Goal: Task Accomplishment & Management: Use online tool/utility

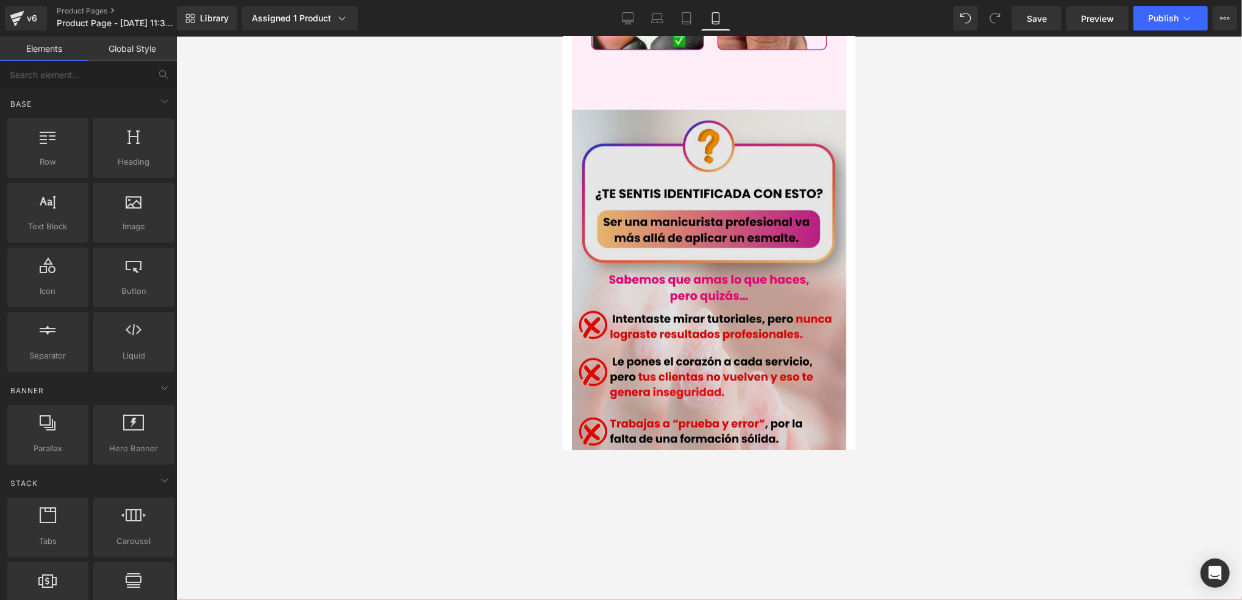
scroll to position [732, 0]
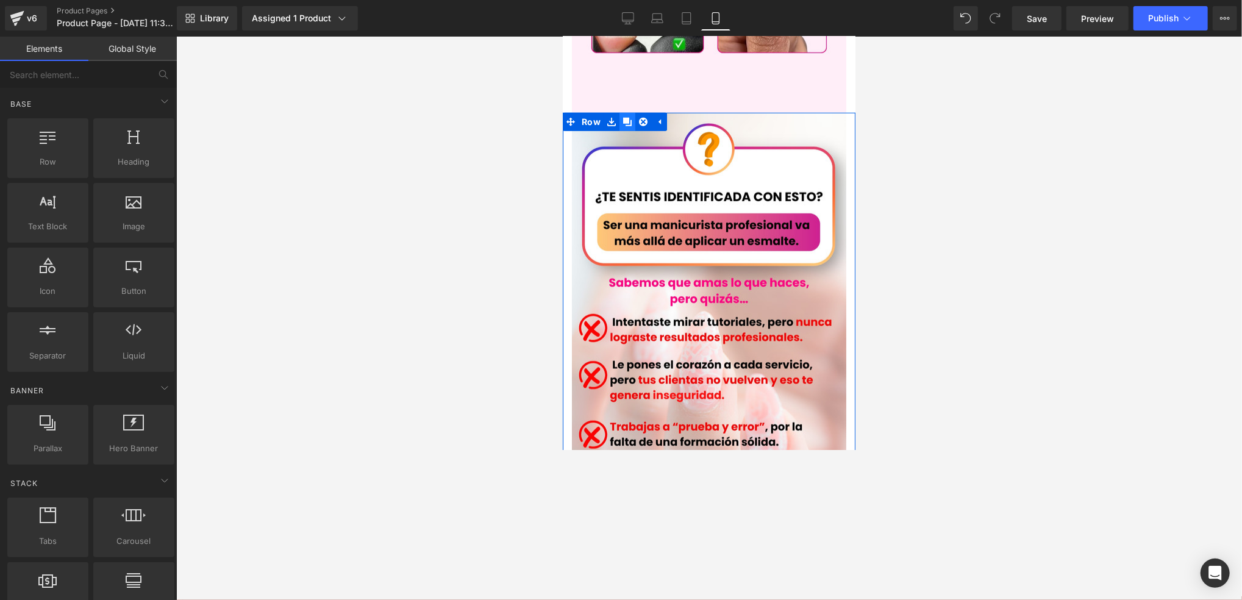
click at [623, 117] on icon at bounding box center [627, 121] width 9 height 9
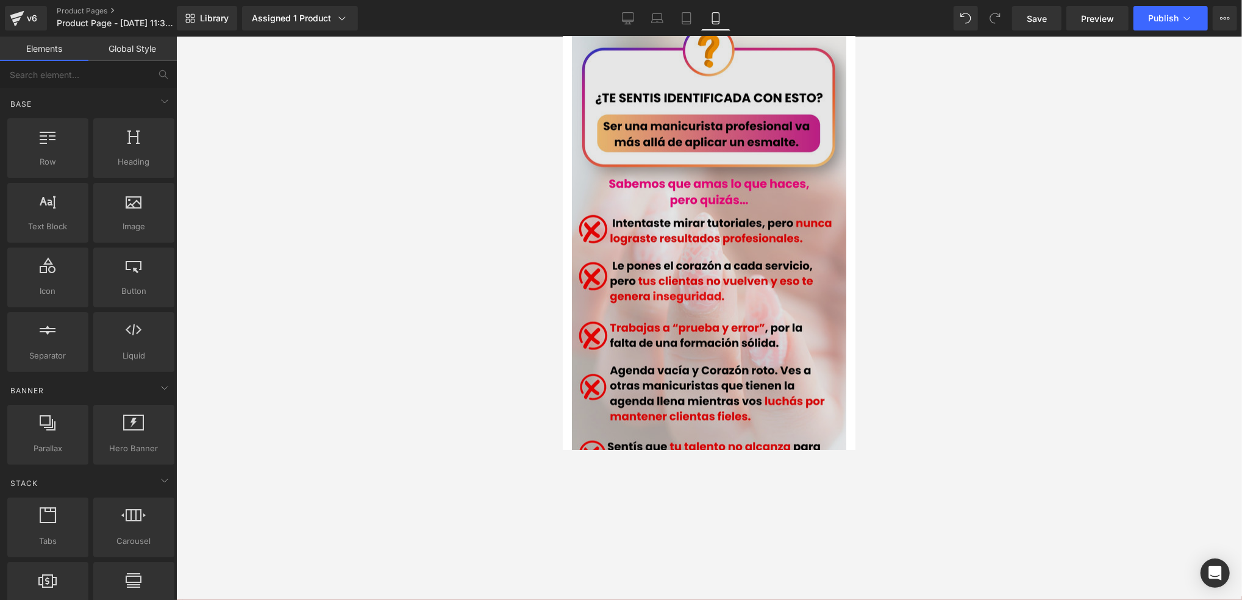
scroll to position [1295, 0]
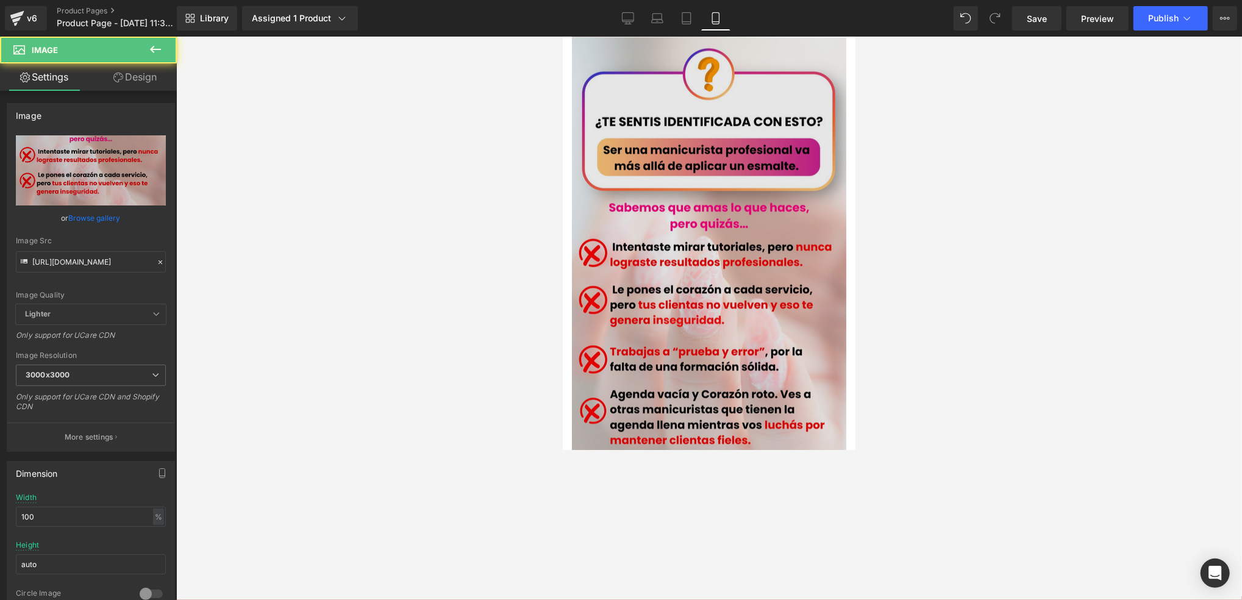
click at [768, 224] on img at bounding box center [708, 281] width 274 height 488
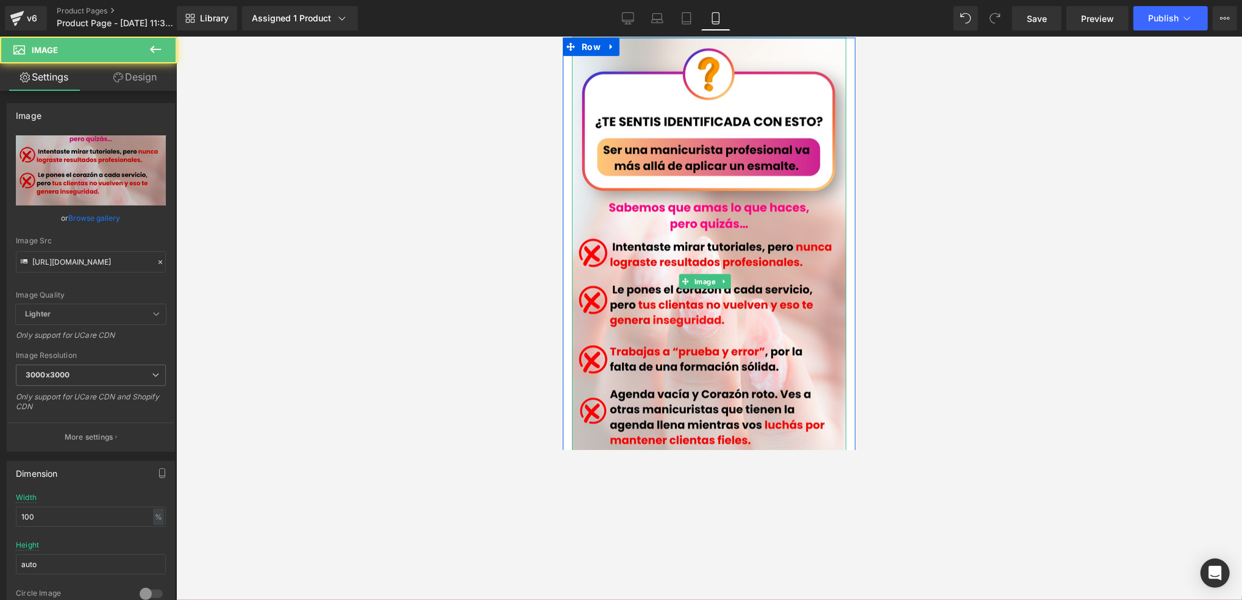
click at [722, 274] on link at bounding box center [723, 281] width 13 height 15
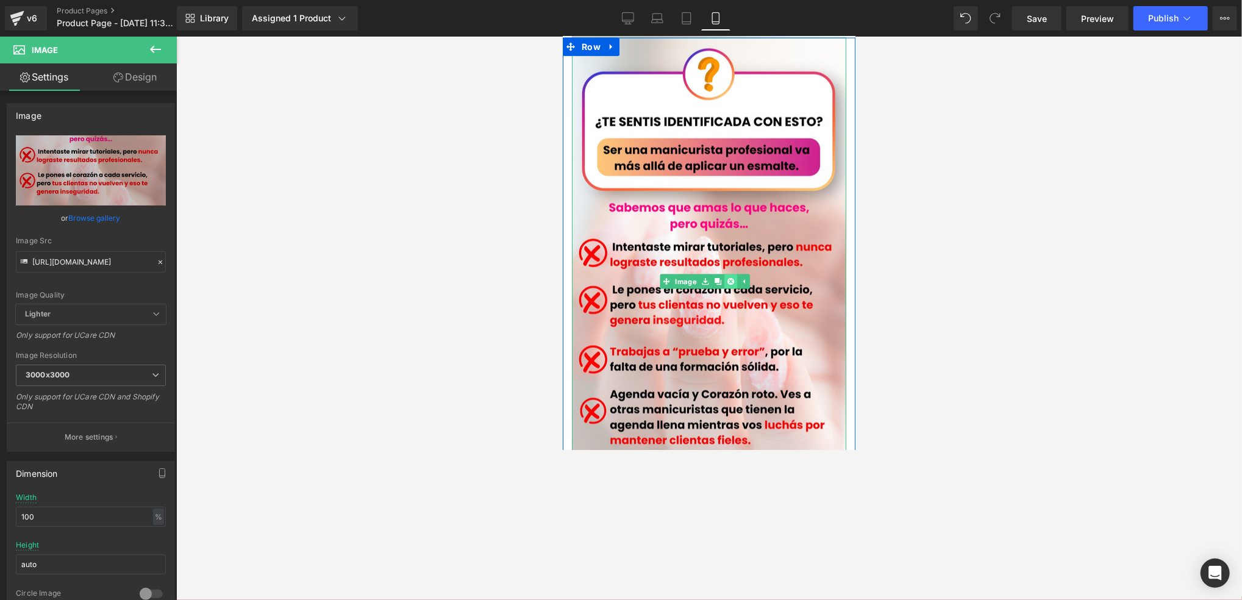
click at [727, 278] on icon at bounding box center [730, 281] width 7 height 7
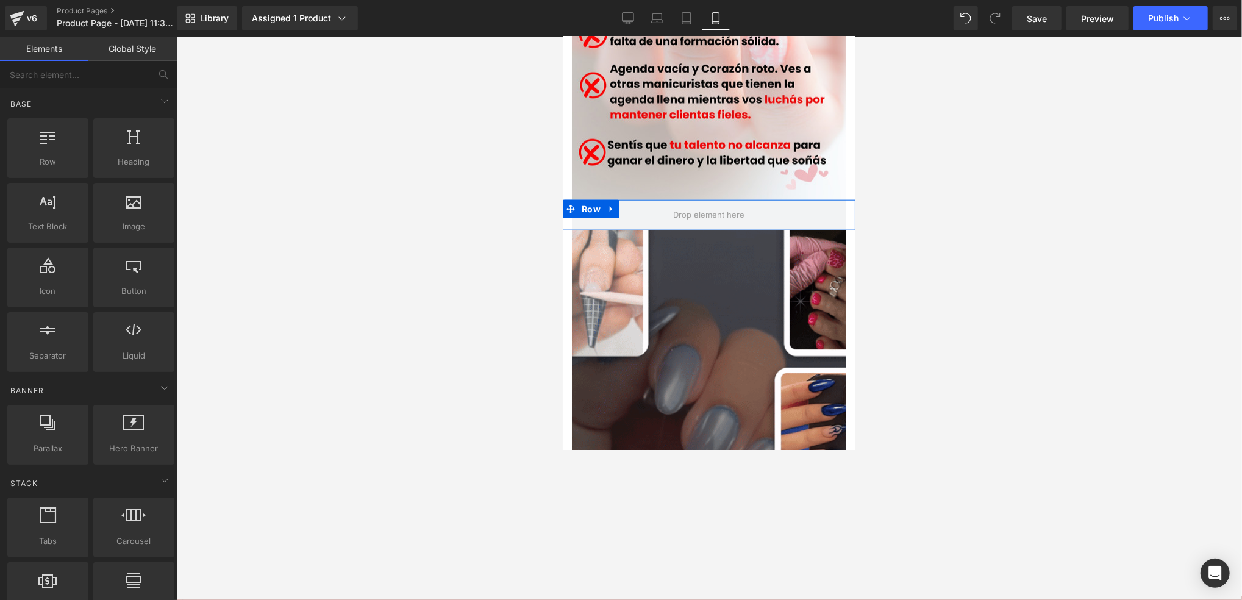
scroll to position [1051, 0]
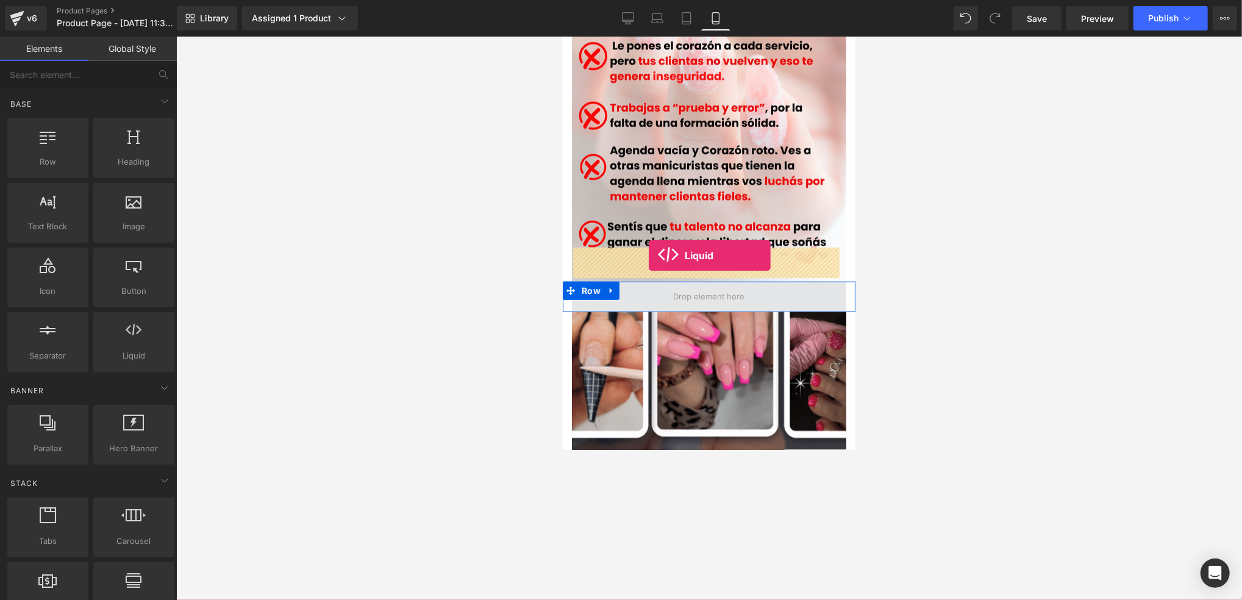
drag, startPoint x: 687, startPoint y: 384, endPoint x: 648, endPoint y: 255, distance: 134.5
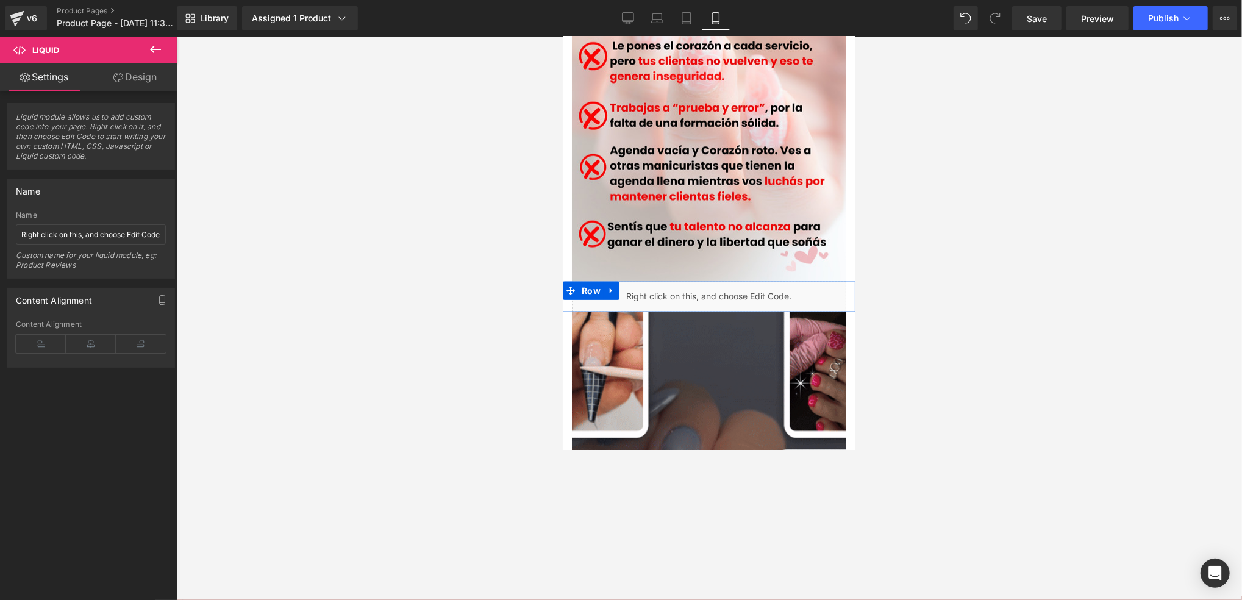
click at [719, 281] on div "Liquid" at bounding box center [708, 296] width 274 height 30
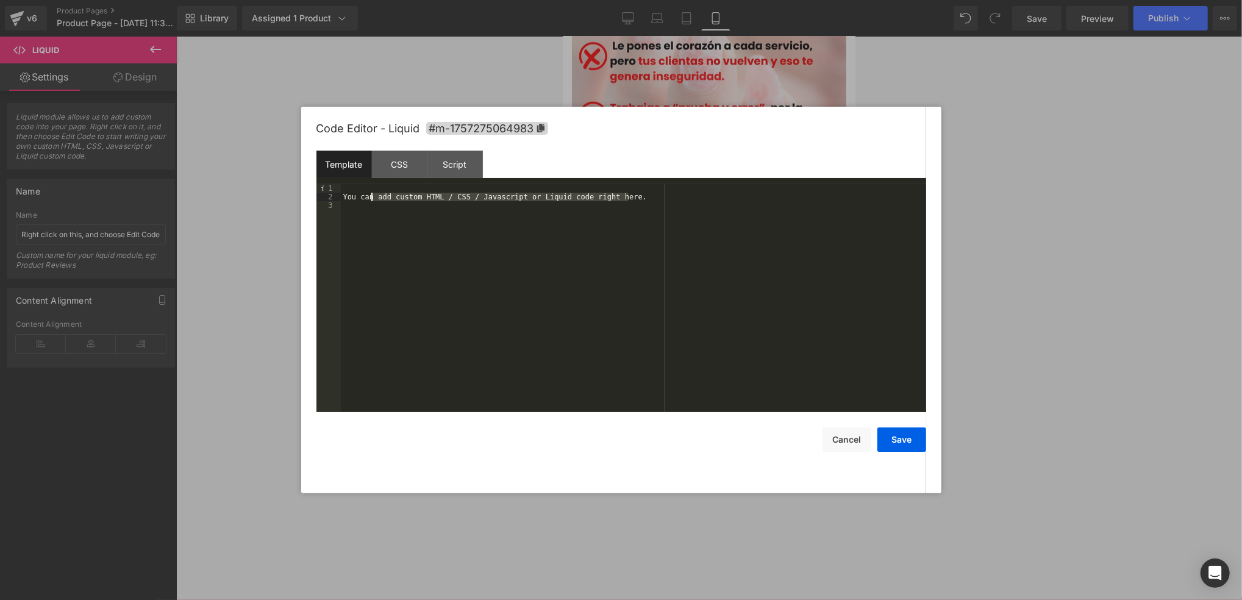
drag, startPoint x: 649, startPoint y: 198, endPoint x: 373, endPoint y: 198, distance: 276.3
click at [373, 198] on div "You can add custom HTML / CSS / Javascript or Liquid code right here." at bounding box center [633, 306] width 585 height 245
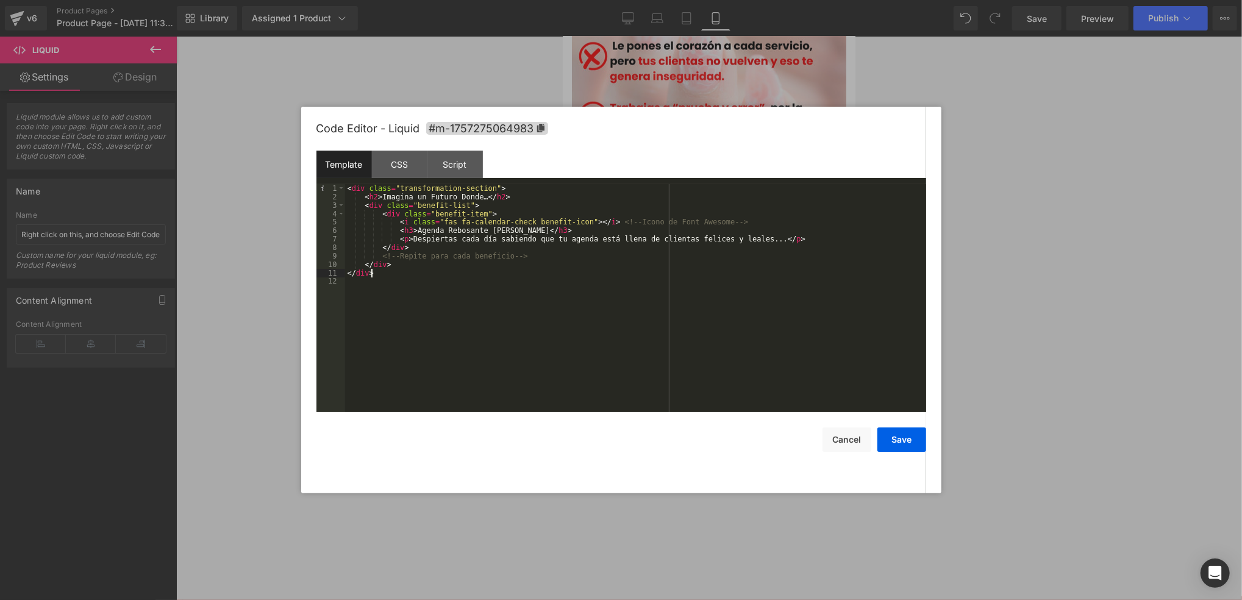
click at [682, 166] on div "Template CSS Script Data" at bounding box center [622, 168] width 610 height 34
click at [403, 171] on div "CSS" at bounding box center [399, 164] width 55 height 27
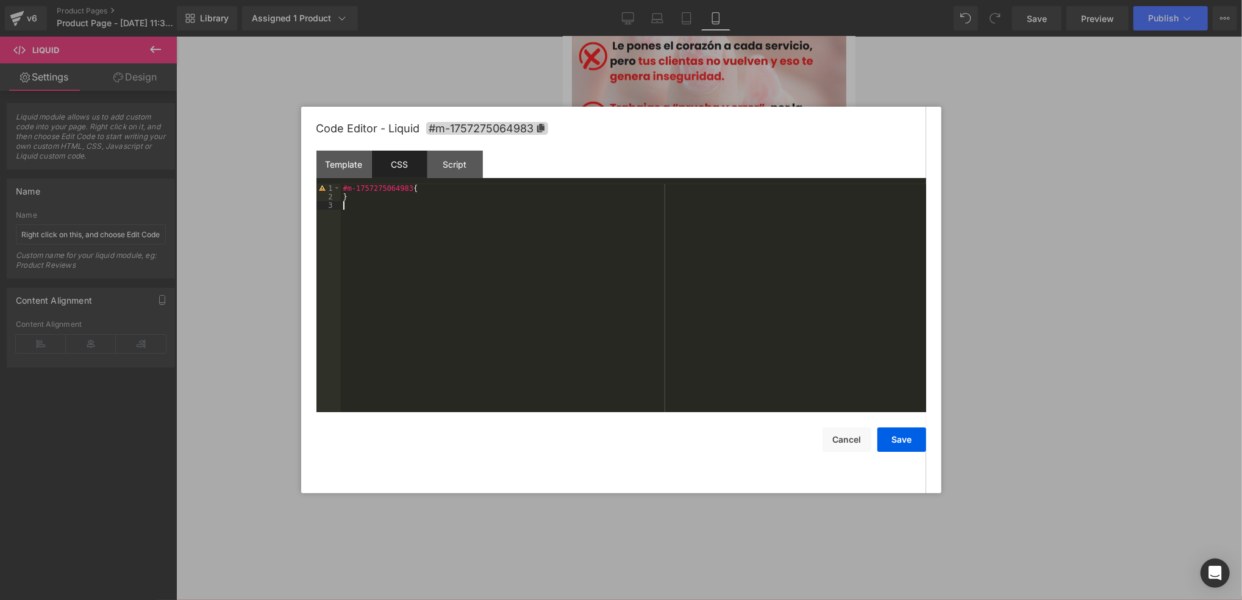
click at [531, 308] on div "#m-1757275064983 { }" at bounding box center [633, 306] width 585 height 245
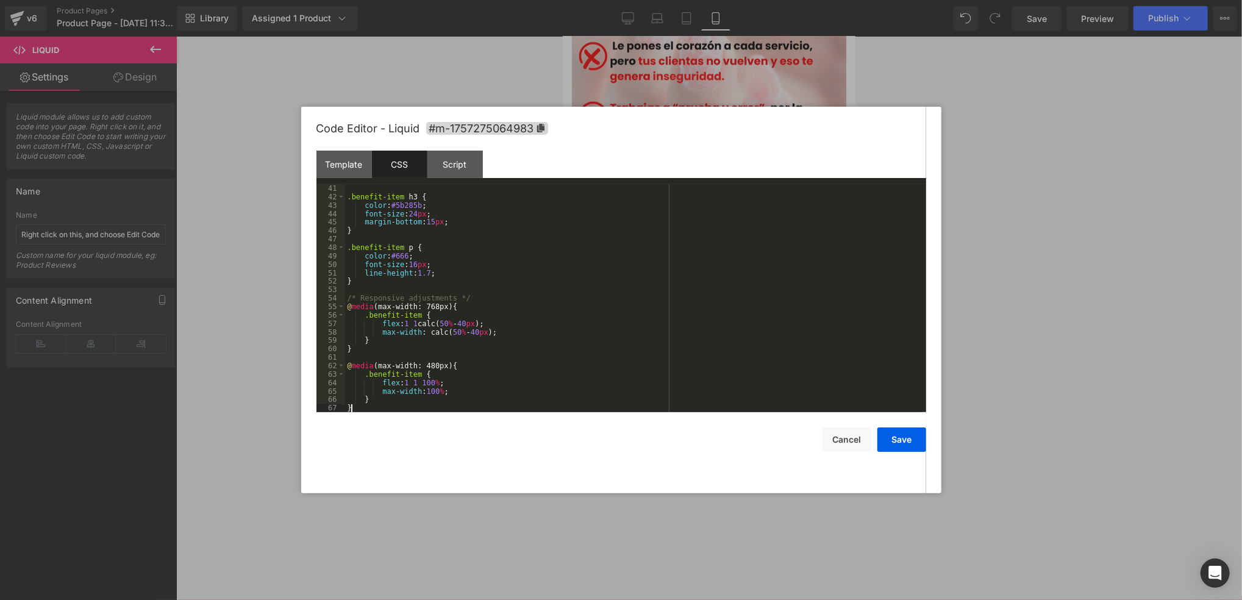
scroll to position [338, 0]
click at [889, 437] on button "Save" at bounding box center [902, 440] width 49 height 24
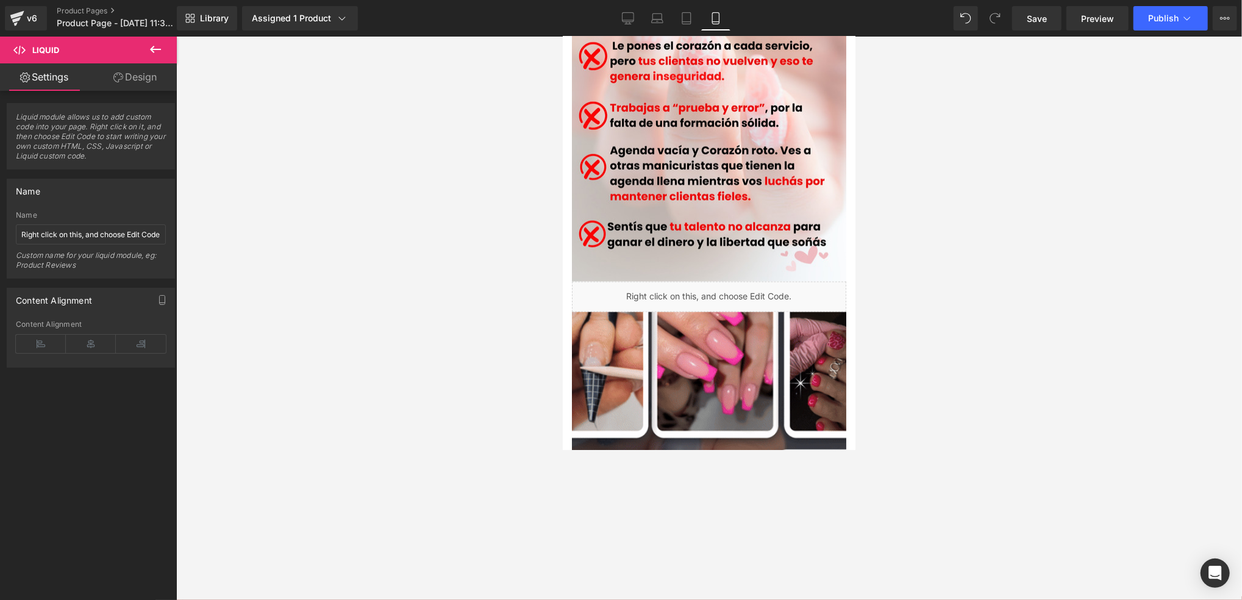
drag, startPoint x: 1030, startPoint y: 8, endPoint x: 1017, endPoint y: 47, distance: 41.1
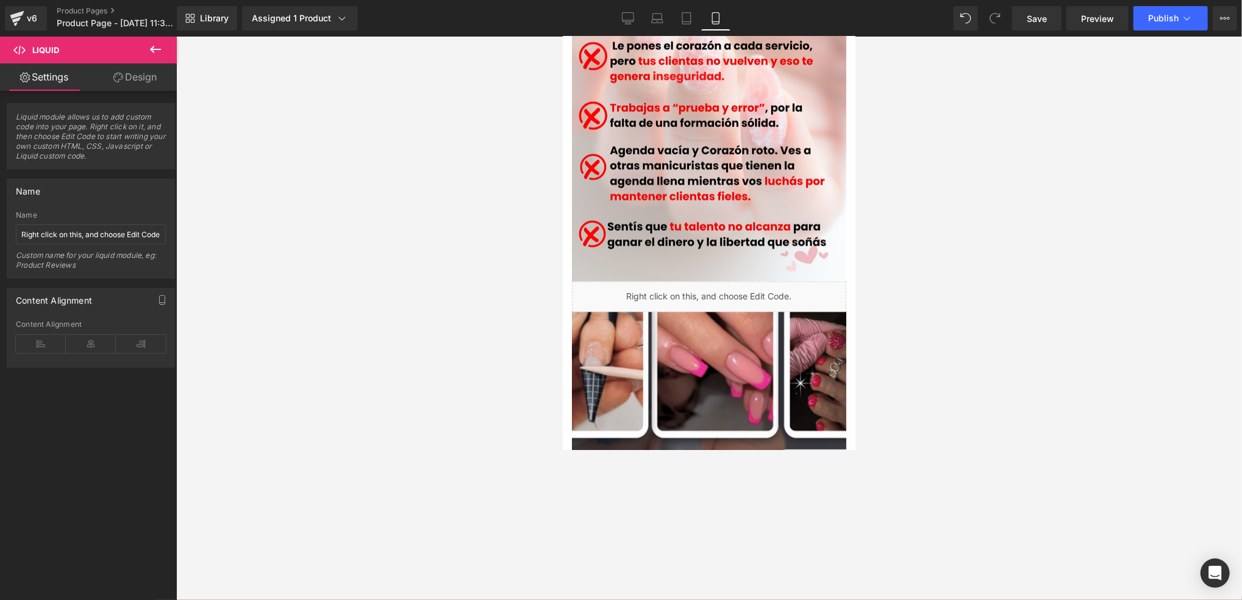
click at [1032, 9] on link "Save" at bounding box center [1036, 18] width 49 height 24
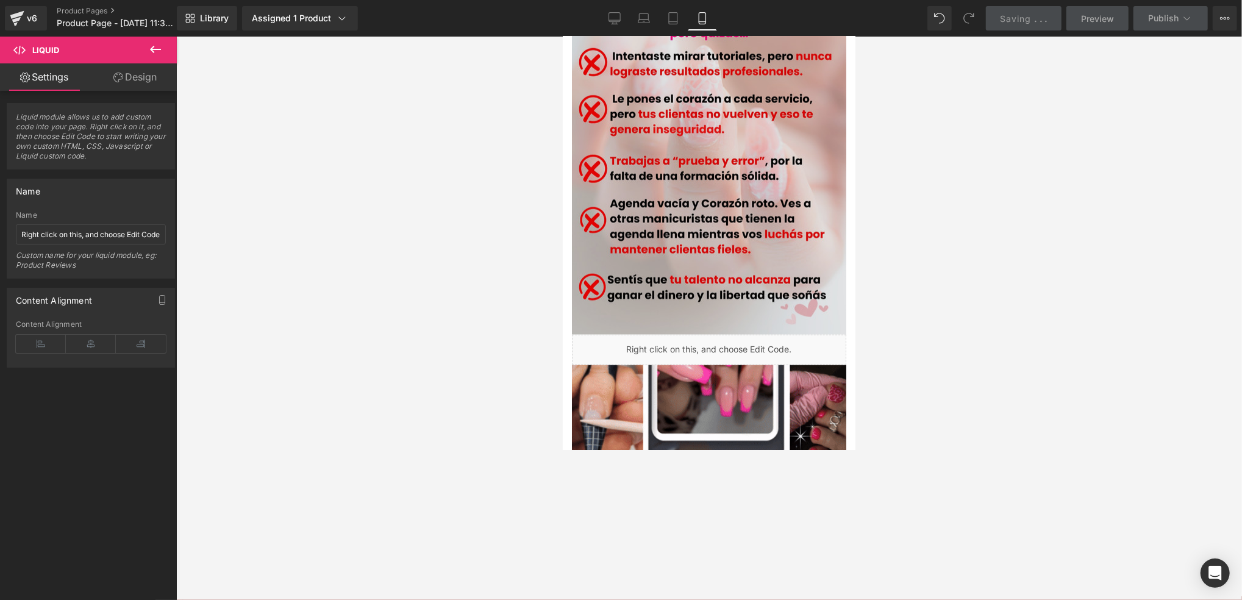
scroll to position [970, 0]
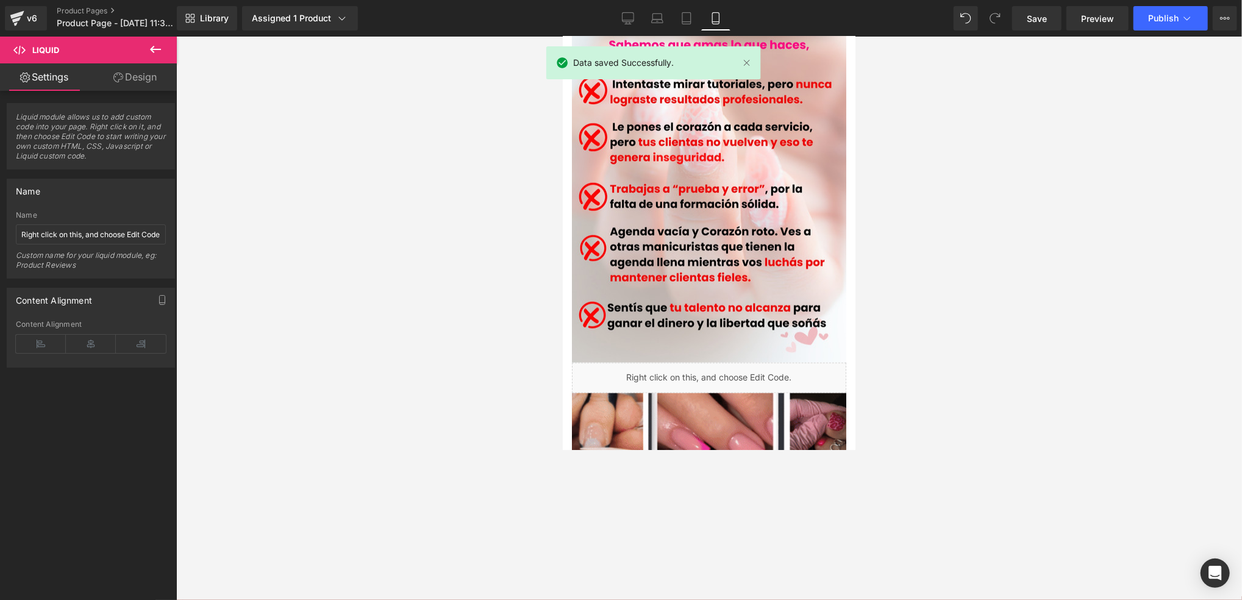
drag, startPoint x: 1168, startPoint y: 38, endPoint x: 1162, endPoint y: 32, distance: 8.2
click at [1166, 35] on div "Liquid You are previewing how the will restyle your page. You can not edit Elem…" at bounding box center [621, 310] width 1242 height 621
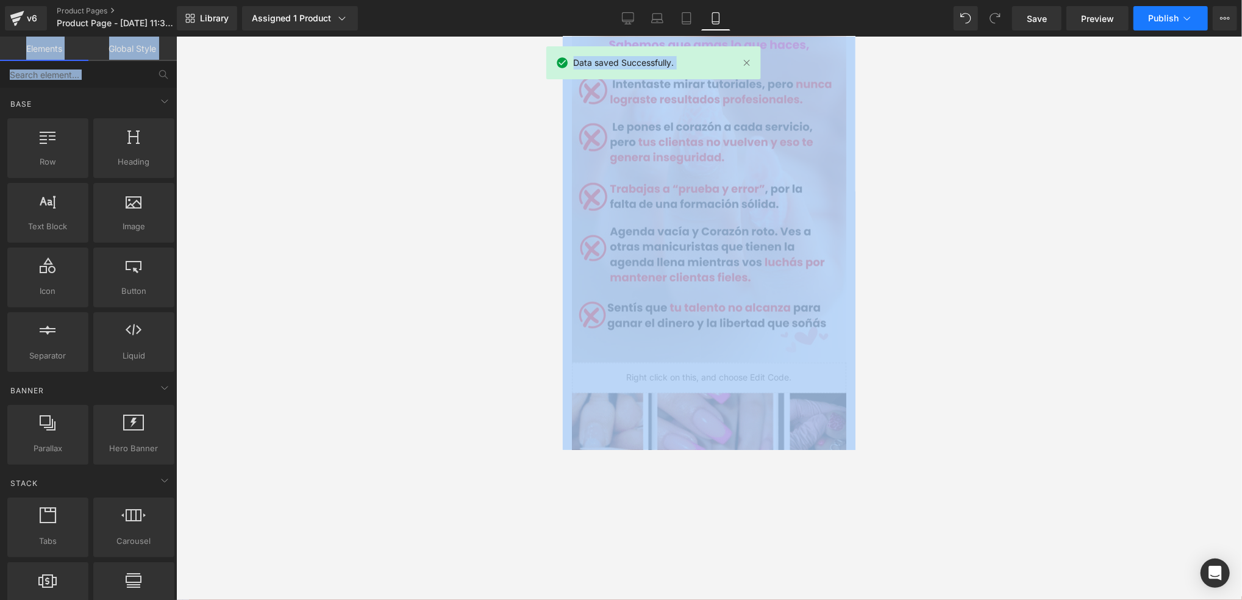
click at [1160, 27] on button "Publish" at bounding box center [1171, 18] width 74 height 24
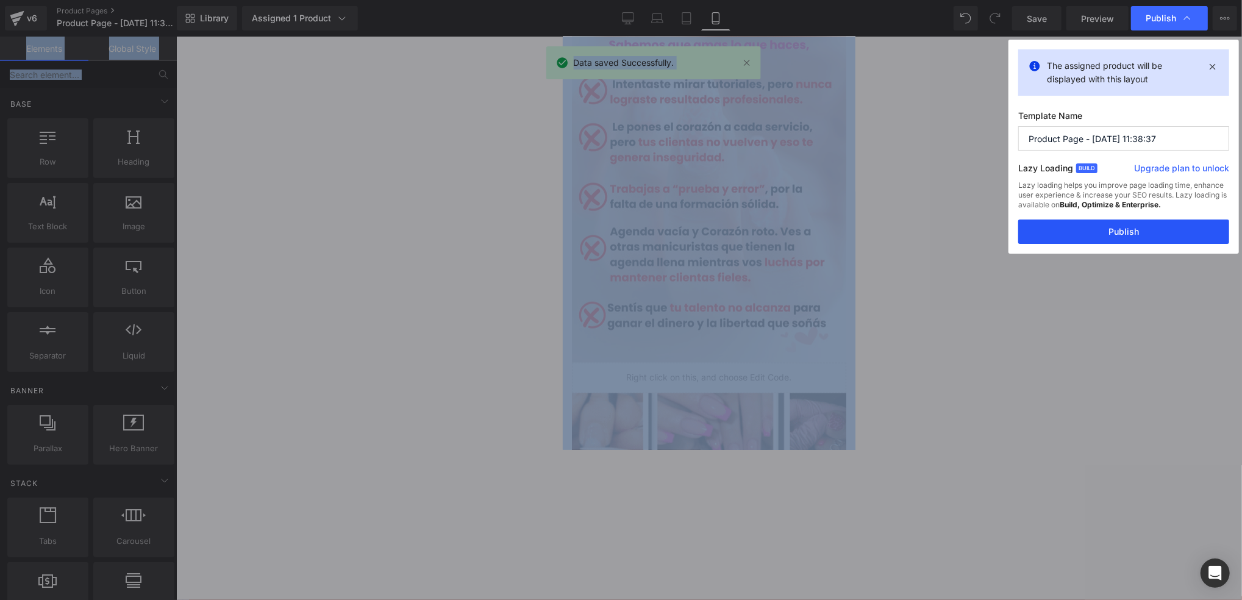
click at [1120, 230] on button "Publish" at bounding box center [1123, 232] width 211 height 24
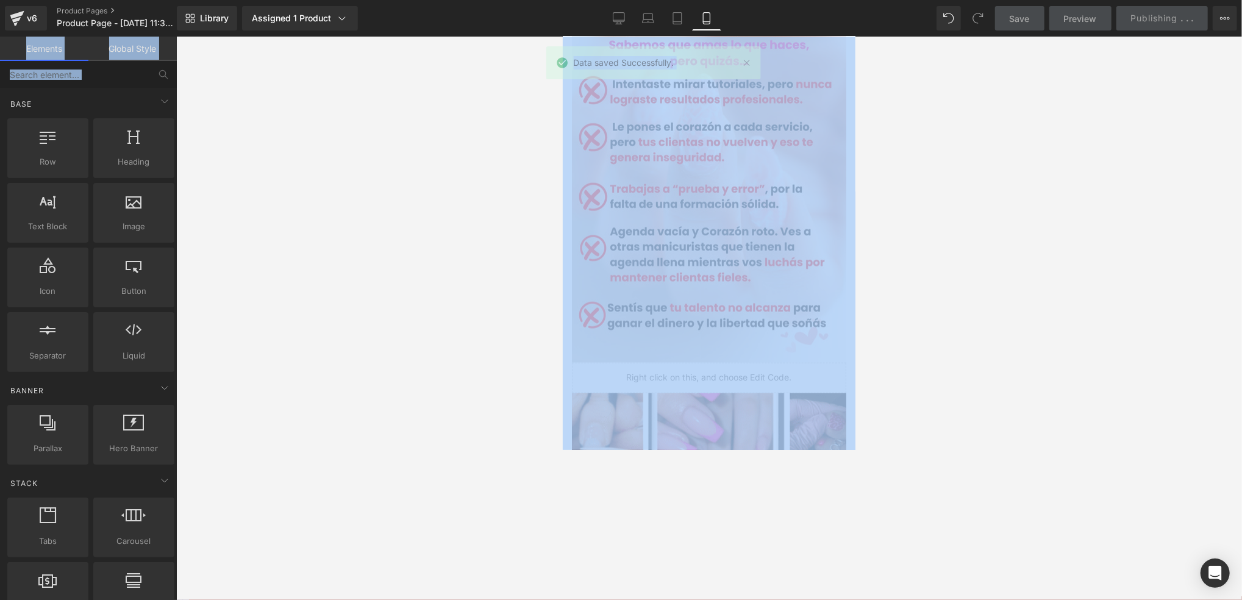
click at [1056, 239] on div at bounding box center [709, 319] width 1066 height 564
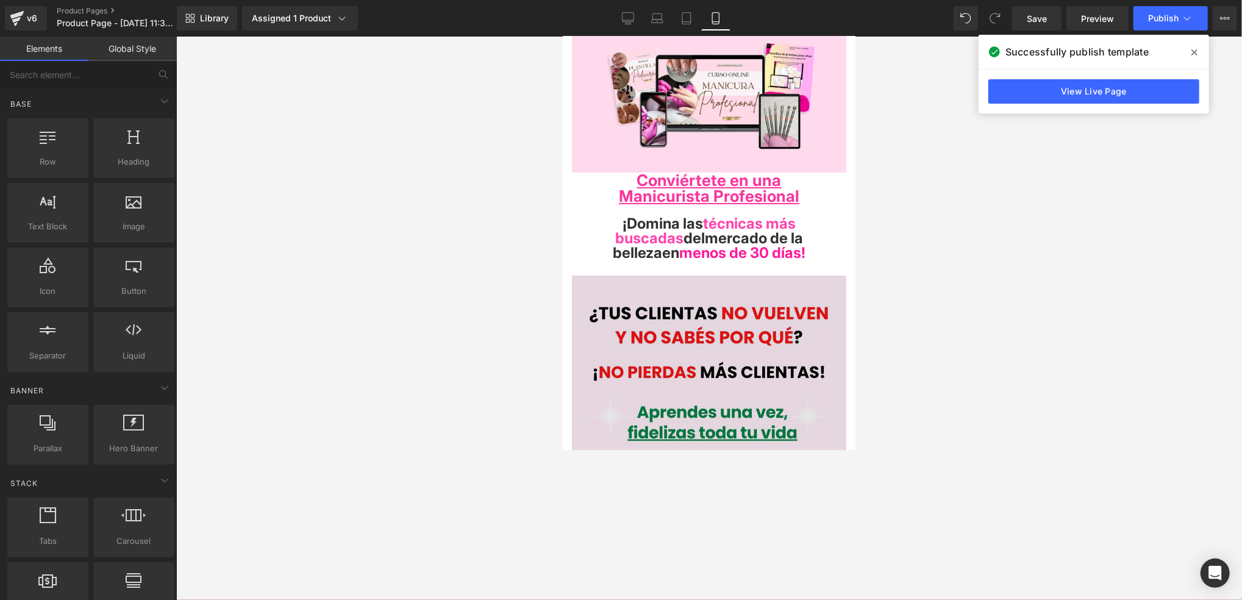
scroll to position [162, 0]
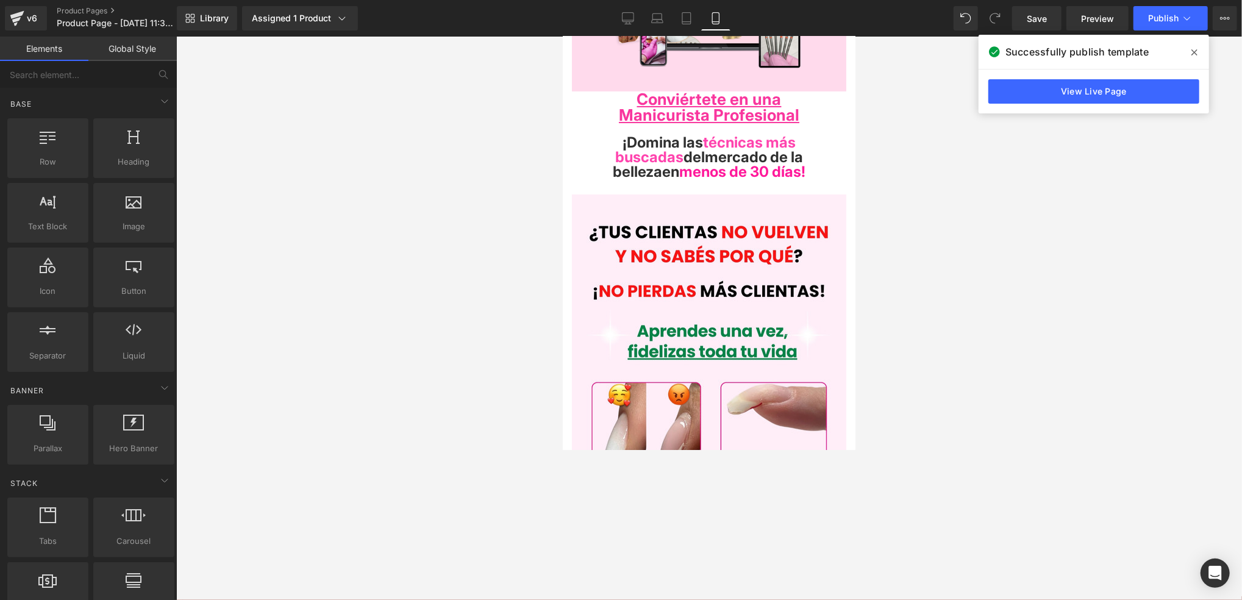
drag, startPoint x: 1015, startPoint y: 371, endPoint x: 1015, endPoint y: 363, distance: 7.9
click at [1015, 371] on div at bounding box center [709, 319] width 1066 height 564
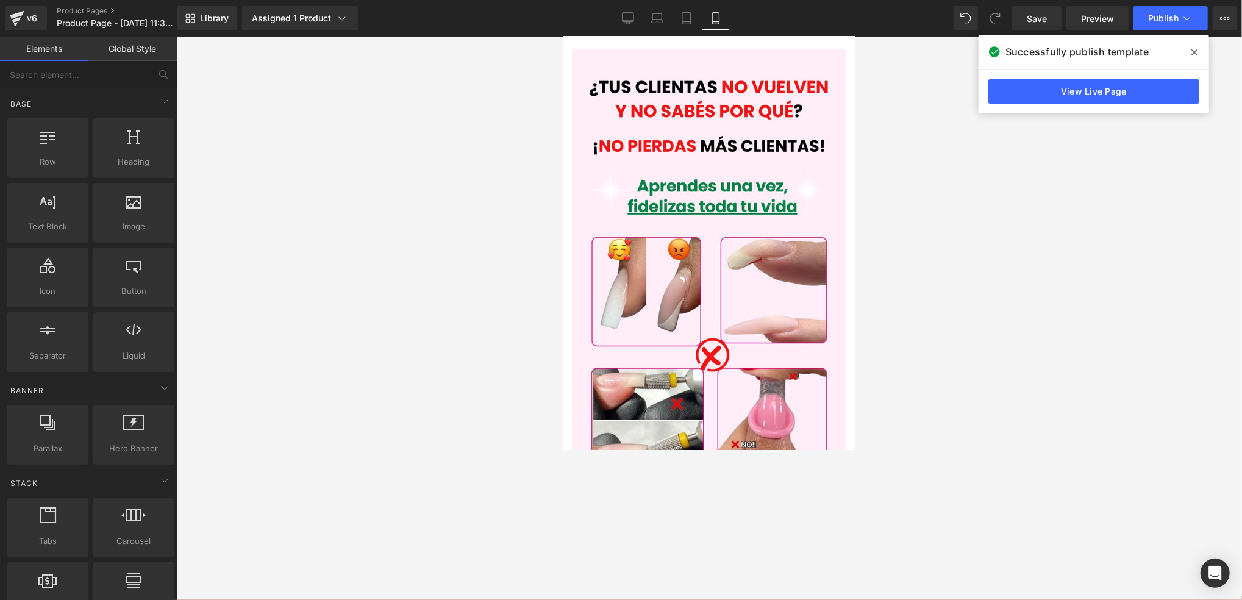
scroll to position [325, 0]
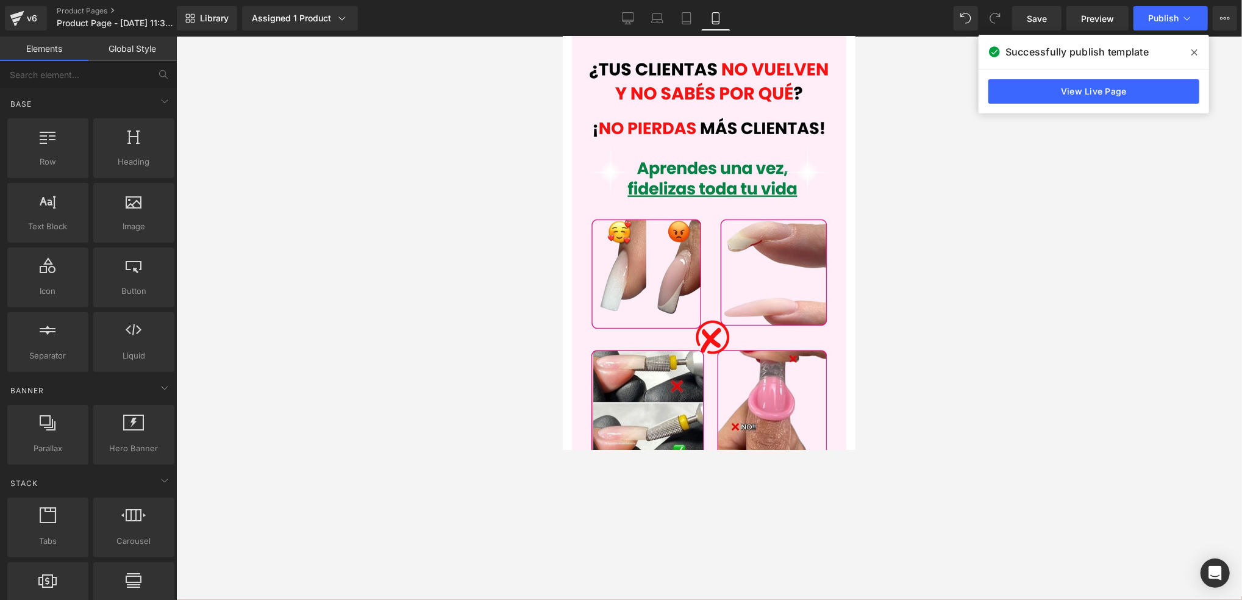
drag, startPoint x: 956, startPoint y: 302, endPoint x: 959, endPoint y: 310, distance: 8.3
click at [958, 308] on div at bounding box center [709, 319] width 1066 height 564
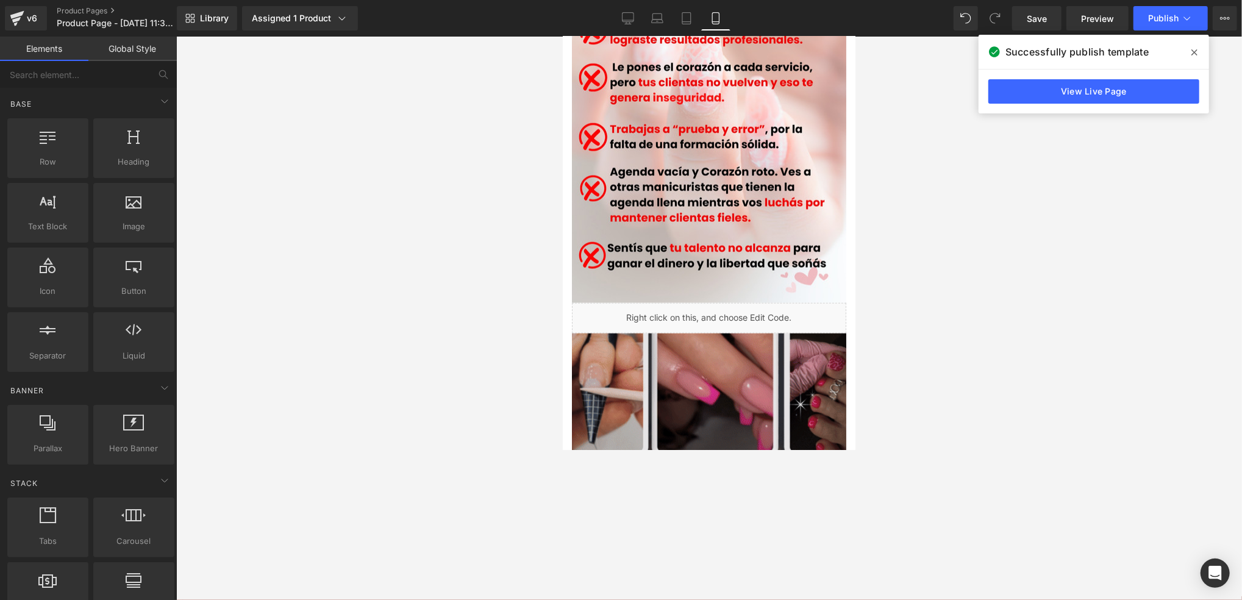
scroll to position [1138, 0]
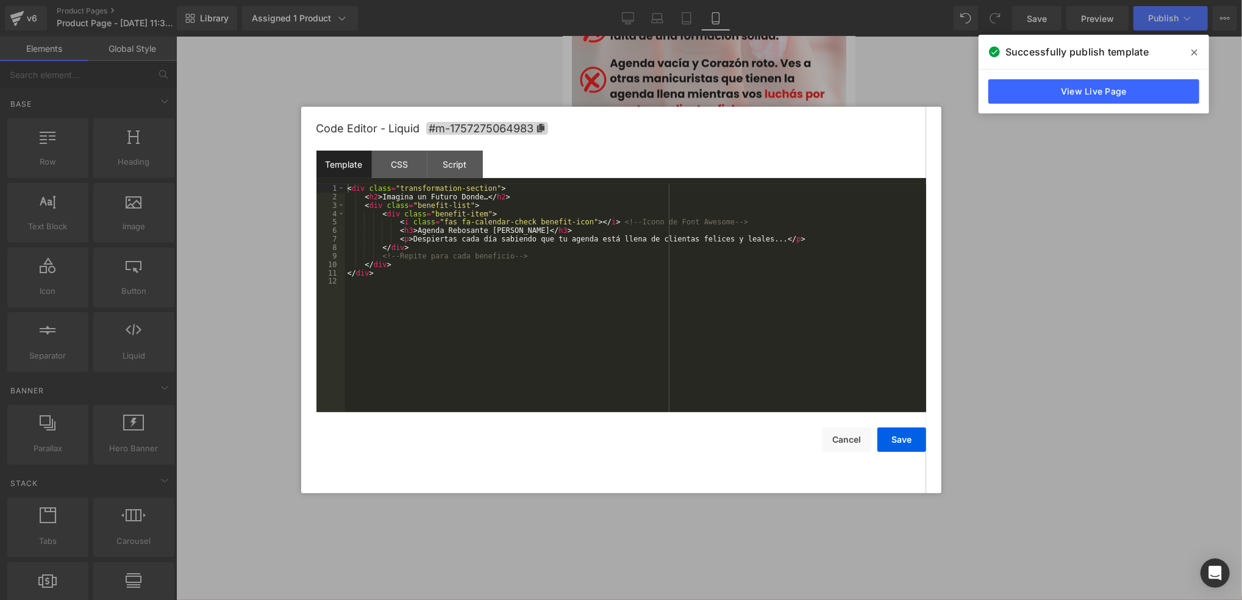
click at [725, 196] on link at bounding box center [718, 203] width 13 height 15
click at [490, 198] on div "< div class = "transformation-section" > < h2 > Imagina un Futuro Donde… </ h2 …" at bounding box center [635, 306] width 581 height 245
drag, startPoint x: 475, startPoint y: 197, endPoint x: 428, endPoint y: 198, distance: 47.6
click at [385, 200] on div "< div class = "transformation-section" > < h2 > Imagina un Futuro Donde… </ h2 …" at bounding box center [635, 306] width 581 height 245
drag, startPoint x: 481, startPoint y: 196, endPoint x: 412, endPoint y: 195, distance: 68.9
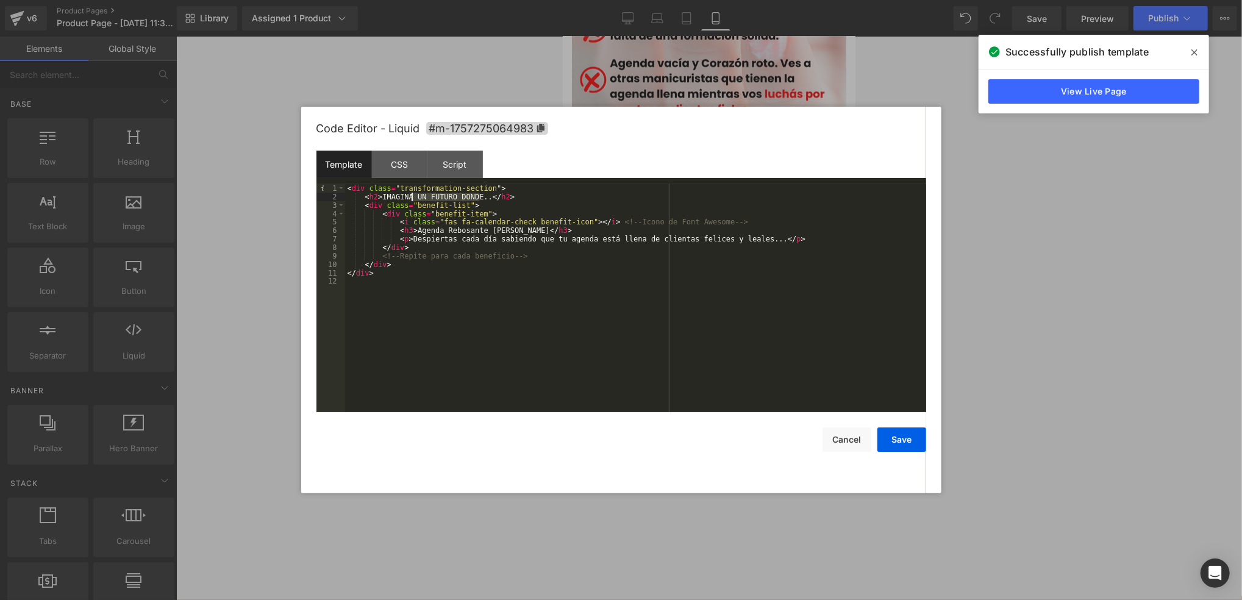
click at [412, 195] on div "< div class = "transformation-section" > < h2 > IMAGINA UN FUTURO DONDE.. </ h2…" at bounding box center [635, 306] width 581 height 245
click at [520, 231] on div "< div class = "transformation-section" > < h2 > IMAGINA POR UN MOMENTO... </ h2…" at bounding box center [635, 306] width 581 height 245
drag, startPoint x: 521, startPoint y: 232, endPoint x: 412, endPoint y: 229, distance: 109.2
click at [412, 229] on div "< div class = "transformation-section" > < h2 > IMAGINA POR UN MOMENTO... </ h2…" at bounding box center [635, 306] width 581 height 245
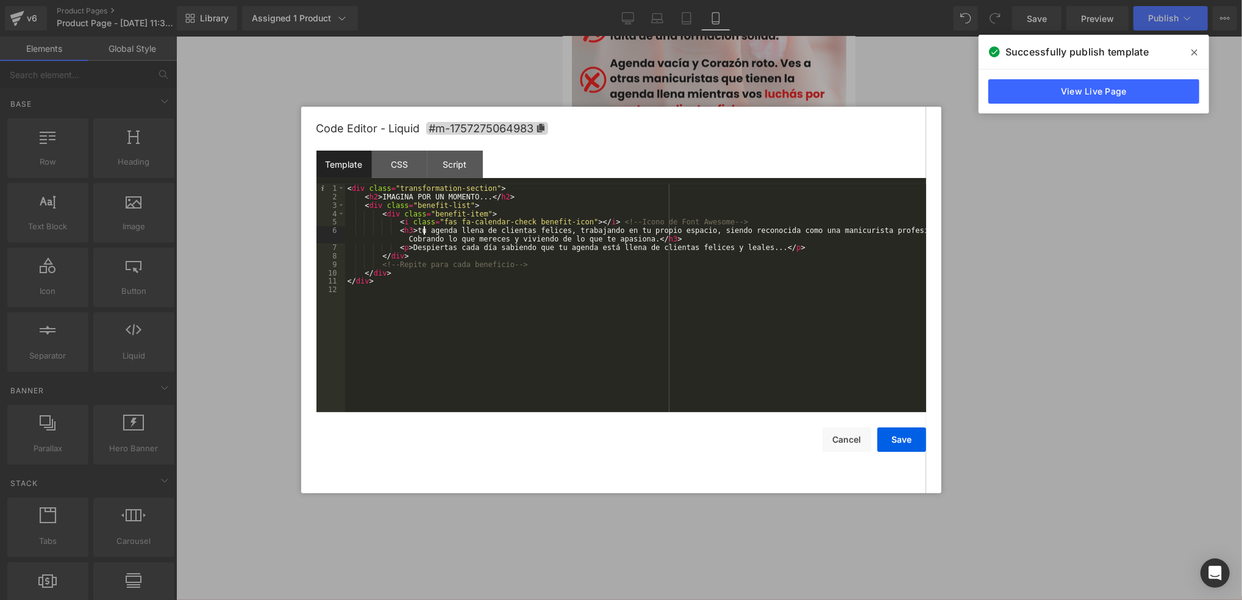
click at [423, 227] on div "< div class = "transformation-section" > < h2 > IMAGINA POR UN MOMENTO... </ h2…" at bounding box center [635, 306] width 581 height 245
click at [813, 230] on div "< div class = "transformation-section" > < h2 > IMAGINA POR UN MOMENTO... </ h2…" at bounding box center [635, 306] width 581 height 245
drag, startPoint x: 897, startPoint y: 228, endPoint x: 855, endPoint y: 232, distance: 41.7
click at [855, 232] on div "< div class = "transformation-section" > < h2 > IMAGINA POR UN MOMENTO... </ h2…" at bounding box center [635, 306] width 581 height 245
click at [470, 227] on div "< div class = "transformation-section" > < h2 > IMAGINA POR UN MOMENTO... </ h2…" at bounding box center [635, 306] width 581 height 245
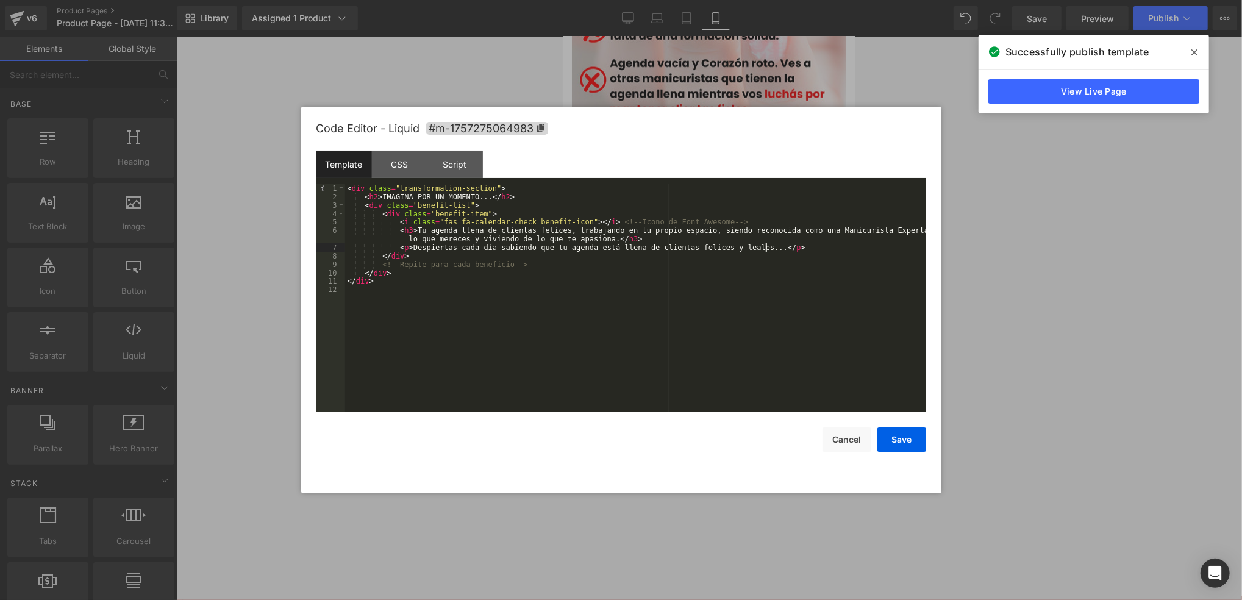
drag, startPoint x: 781, startPoint y: 250, endPoint x: 805, endPoint y: 251, distance: 24.4
click at [797, 250] on div "< div class = "transformation-section" > < h2 > IMAGINA POR UN MOMENTO... </ h2…" at bounding box center [635, 306] width 581 height 245
drag, startPoint x: 772, startPoint y: 250, endPoint x: 393, endPoint y: 250, distance: 378.7
click at [393, 250] on div "< div class = "transformation-section" > < h2 > IMAGINA POR UN MOMENTO... </ h2…" at bounding box center [635, 306] width 581 height 245
click at [657, 246] on div "< div class = "transformation-section" > < h2 > IMAGINA POR UN MOMENTO... </ h2…" at bounding box center [635, 306] width 581 height 245
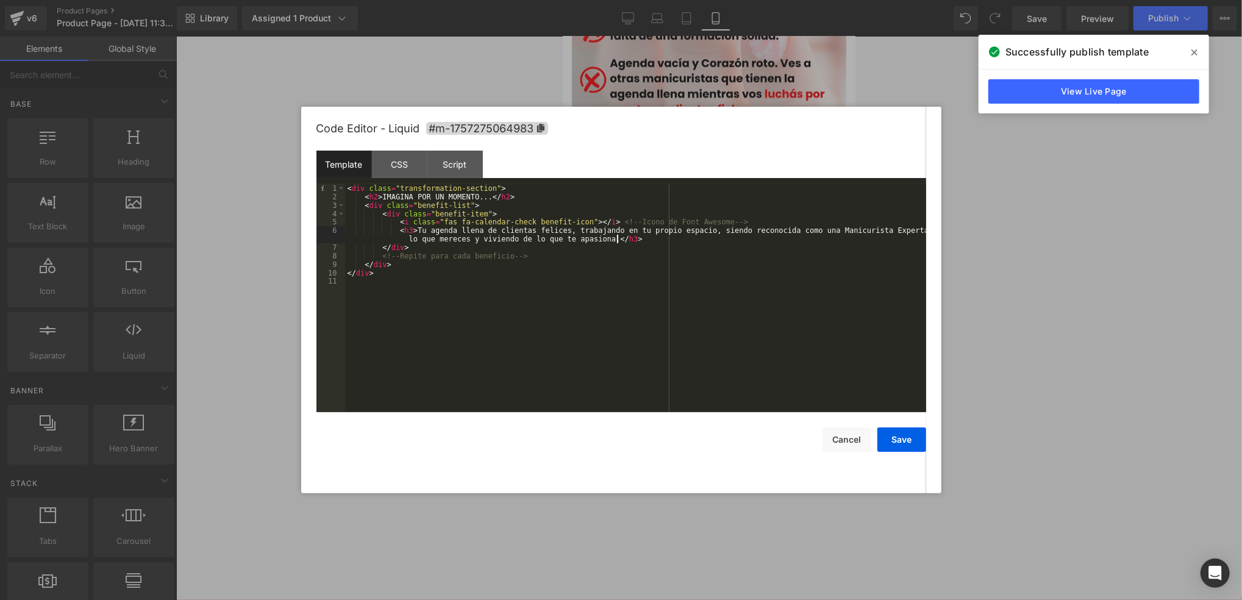
click at [635, 245] on div "< div class = "transformation-section" > < h2 > IMAGINA POR UN MOMENTO... </ h2…" at bounding box center [635, 306] width 581 height 245
click at [611, 240] on div "< div class = "transformation-section" > < h2 > IMAGINA POR UN MOMENTO... </ h2…" at bounding box center [635, 306] width 581 height 245
click at [582, 223] on div "< div class = "transformation-section" > < h2 > IMAGINA POR UN MOMENTO... </ h2…" at bounding box center [635, 306] width 581 height 245
click at [495, 196] on div "< div class = "transformation-section" > < h2 > IMAGINA POR UN MOMENTO... </ h2…" at bounding box center [635, 306] width 581 height 245
click at [512, 232] on div "< div class = "transformation-section" > < h2 > IMAGINA POR UN MOMENTO... </ h3…" at bounding box center [635, 306] width 581 height 245
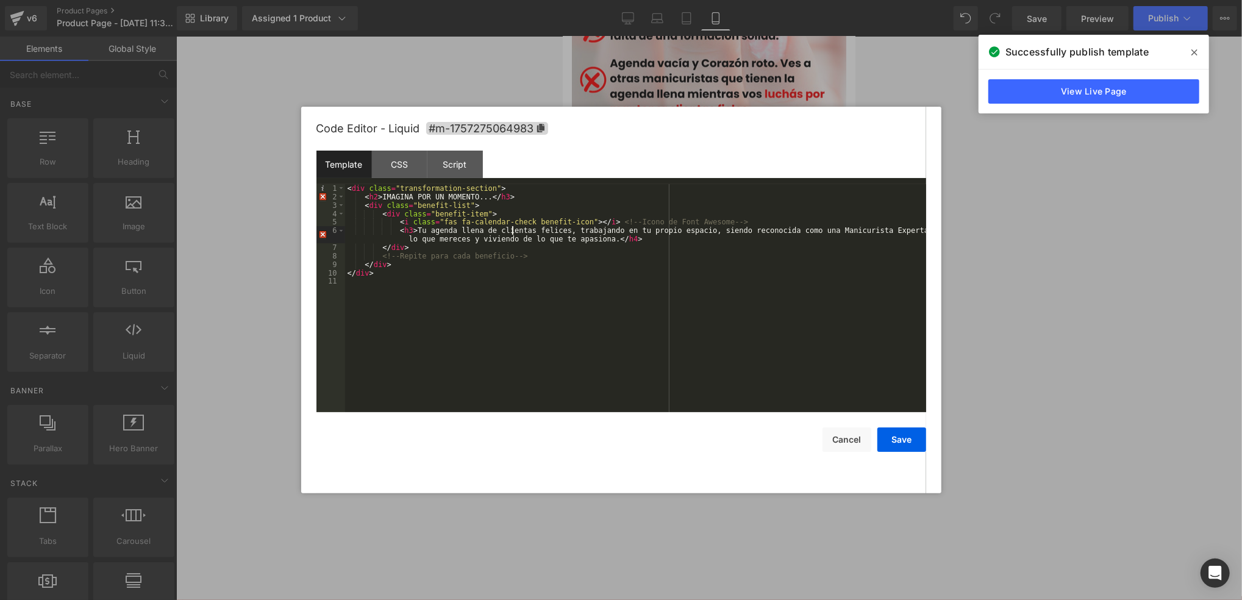
click at [612, 238] on div "< div class = "transformation-section" > < h2 > IMAGINA POR UN MOMENTO... </ h3…" at bounding box center [635, 306] width 581 height 245
click at [891, 441] on button "Save" at bounding box center [902, 440] width 49 height 24
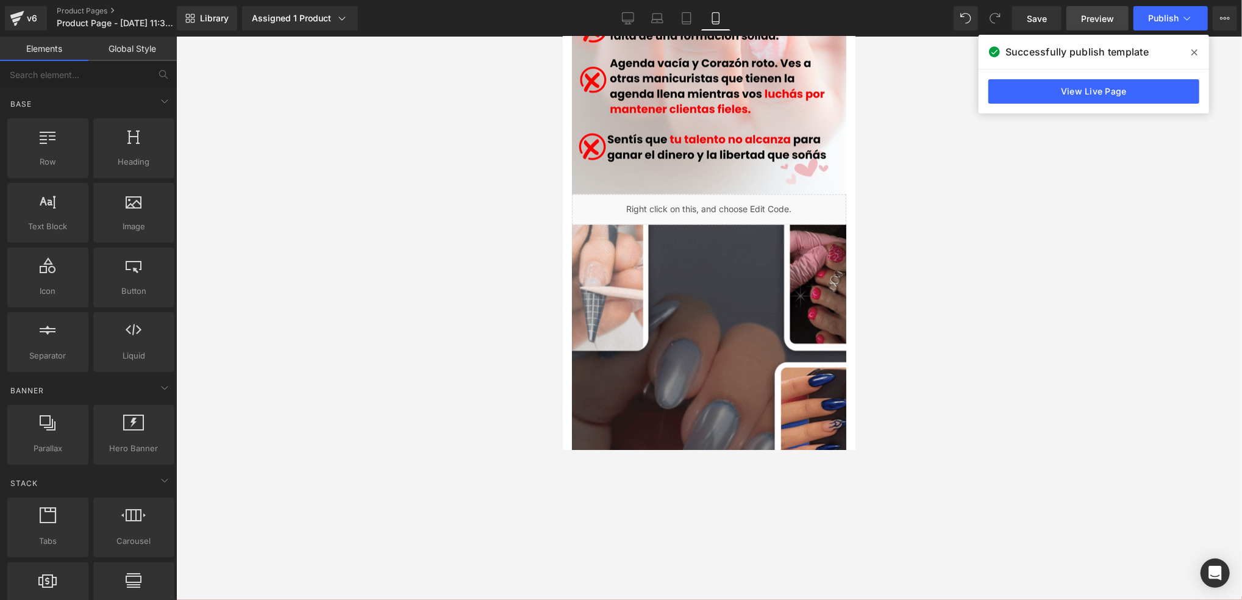
drag, startPoint x: 1033, startPoint y: 16, endPoint x: 1094, endPoint y: 29, distance: 63.0
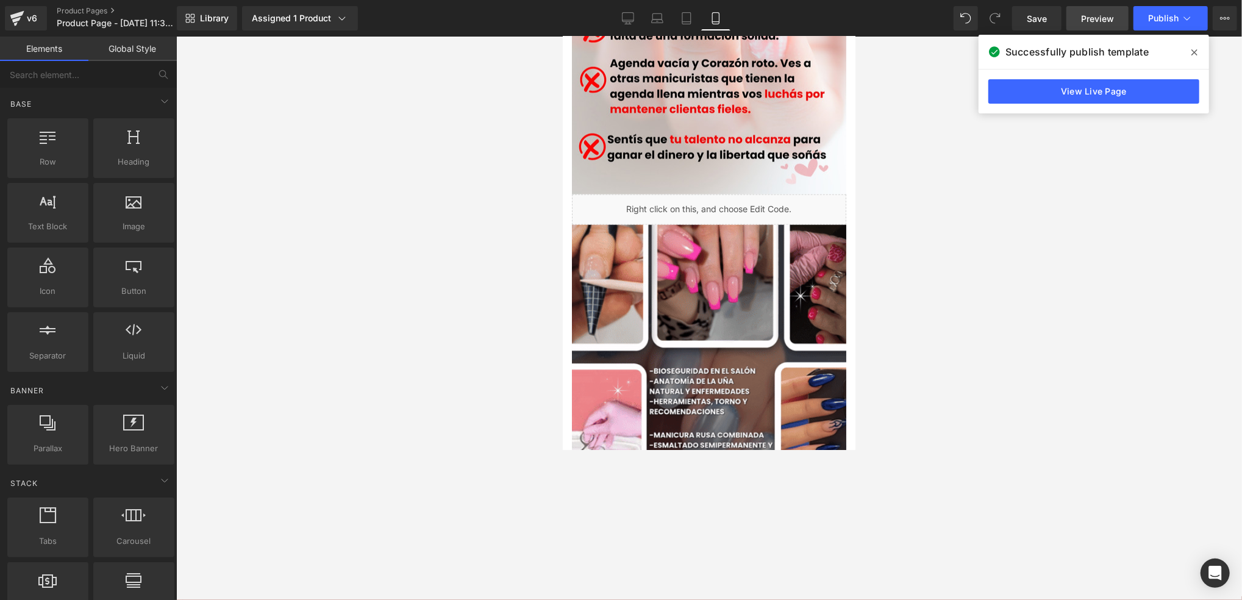
click at [1033, 16] on span "Save" at bounding box center [1037, 18] width 20 height 13
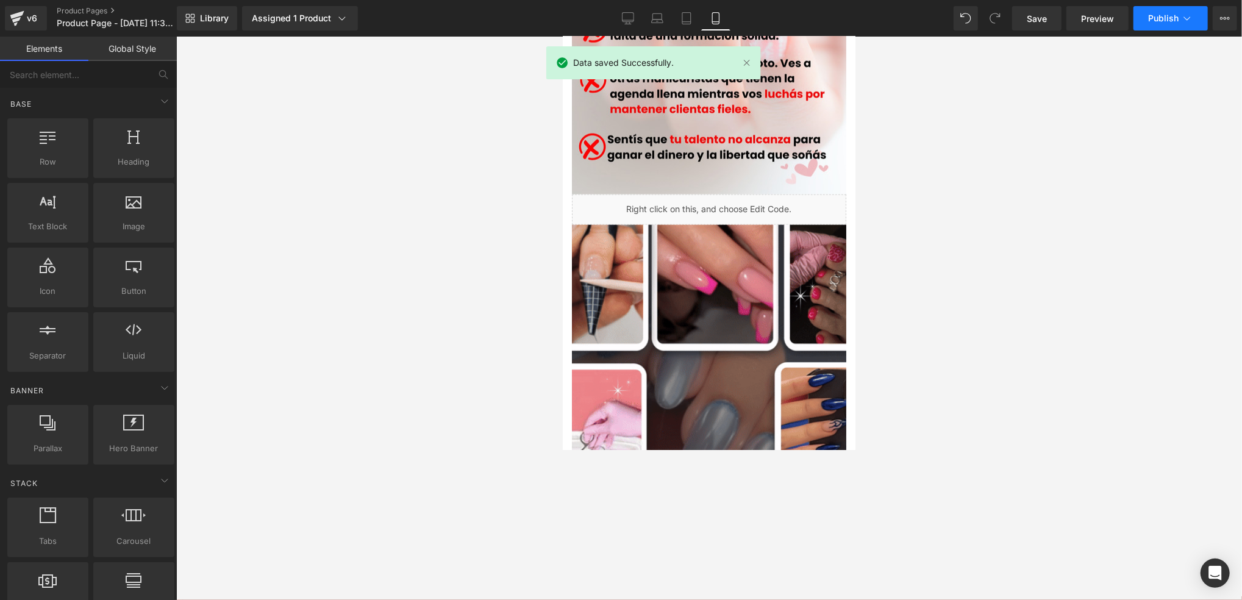
click at [1150, 17] on span "Publish" at bounding box center [1163, 18] width 30 height 10
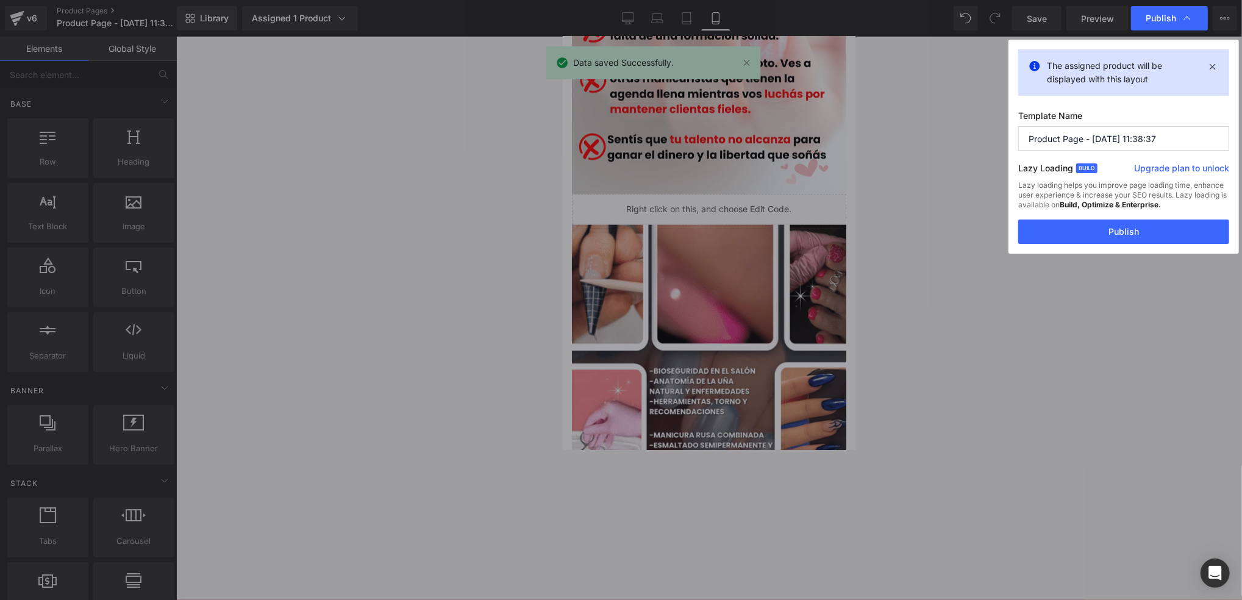
click at [1075, 244] on div "The assigned product will be displayed with this layout Template Name Product P…" at bounding box center [1124, 147] width 231 height 214
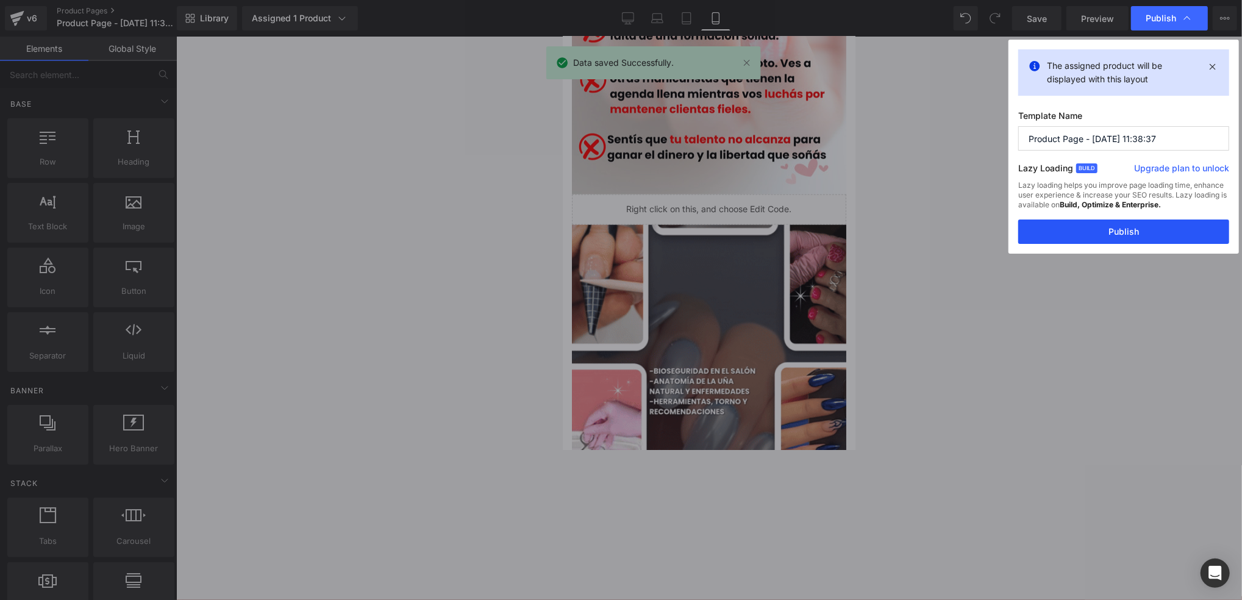
click at [1076, 234] on button "Publish" at bounding box center [1123, 232] width 211 height 24
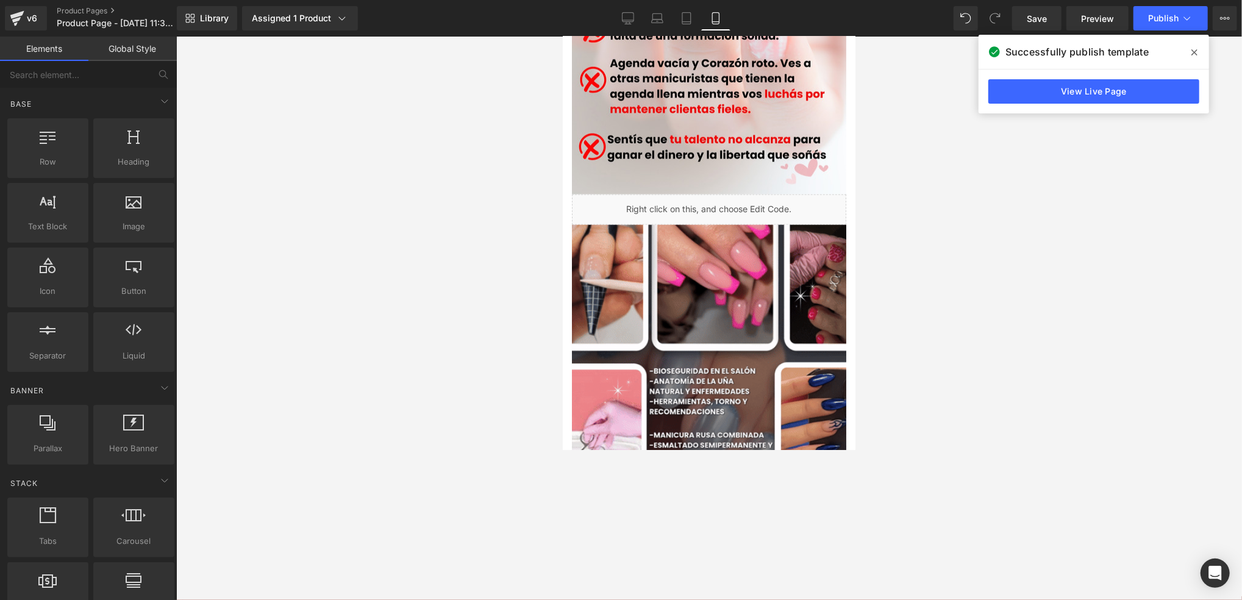
click at [904, 366] on div at bounding box center [709, 319] width 1066 height 564
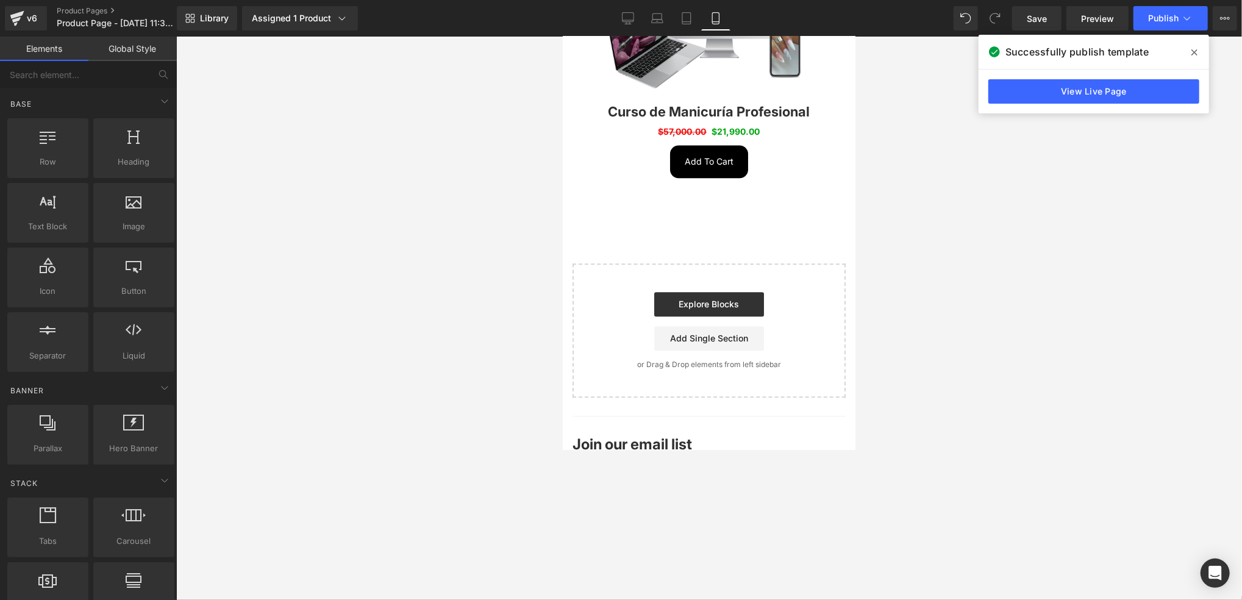
scroll to position [2114, 0]
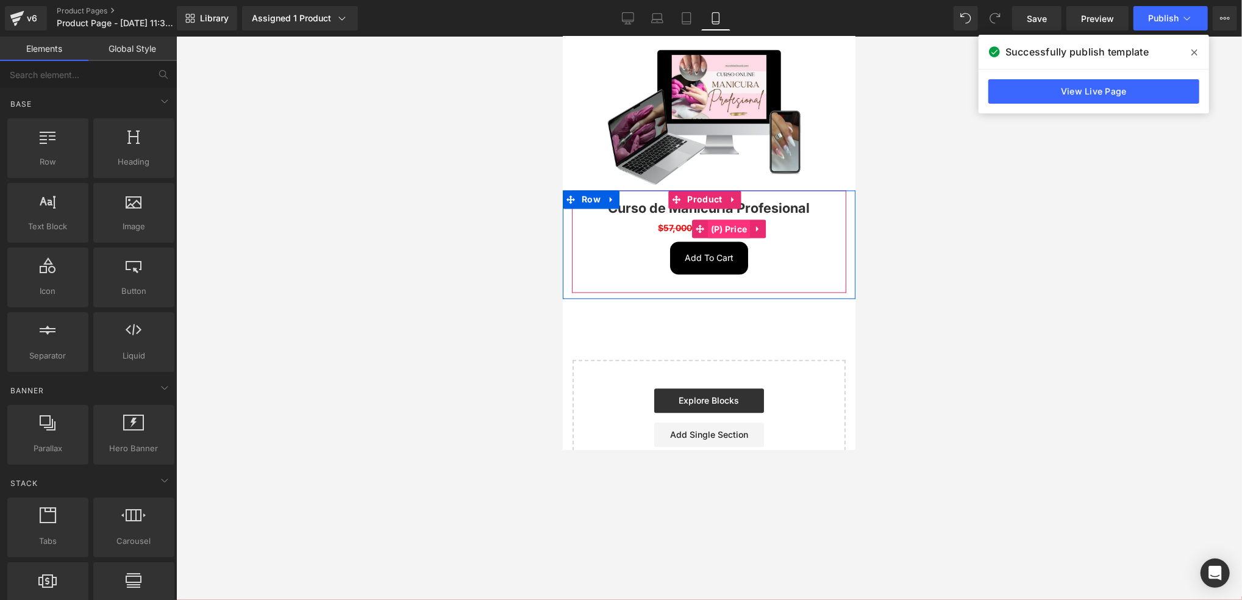
click at [737, 220] on span "(P) Price" at bounding box center [728, 229] width 43 height 18
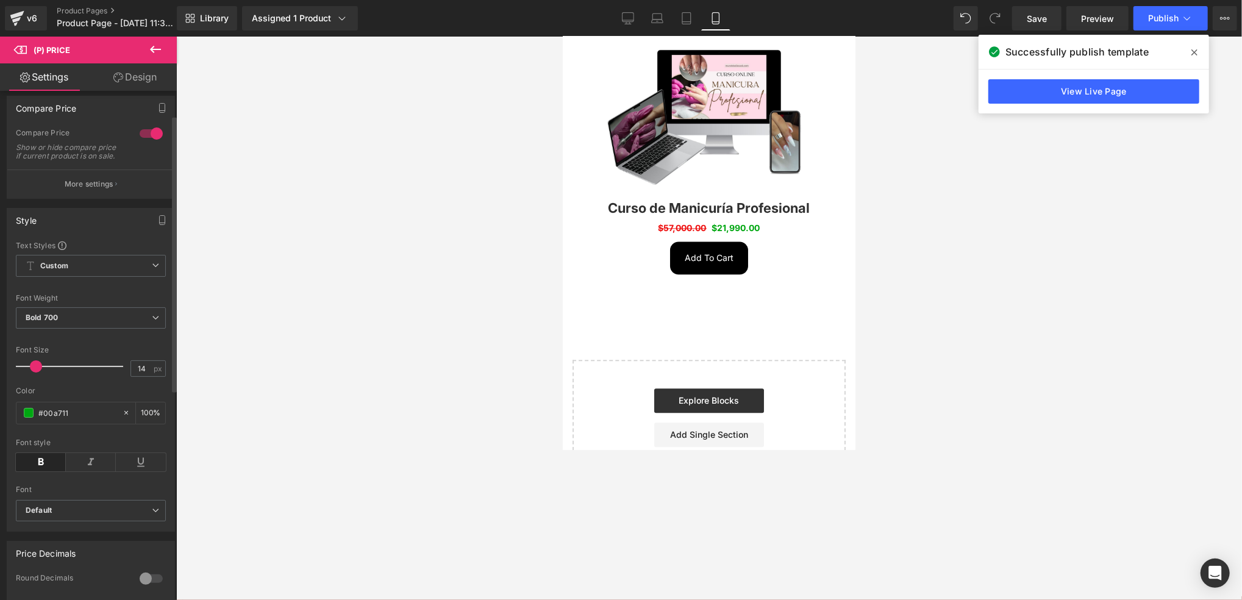
scroll to position [81, 0]
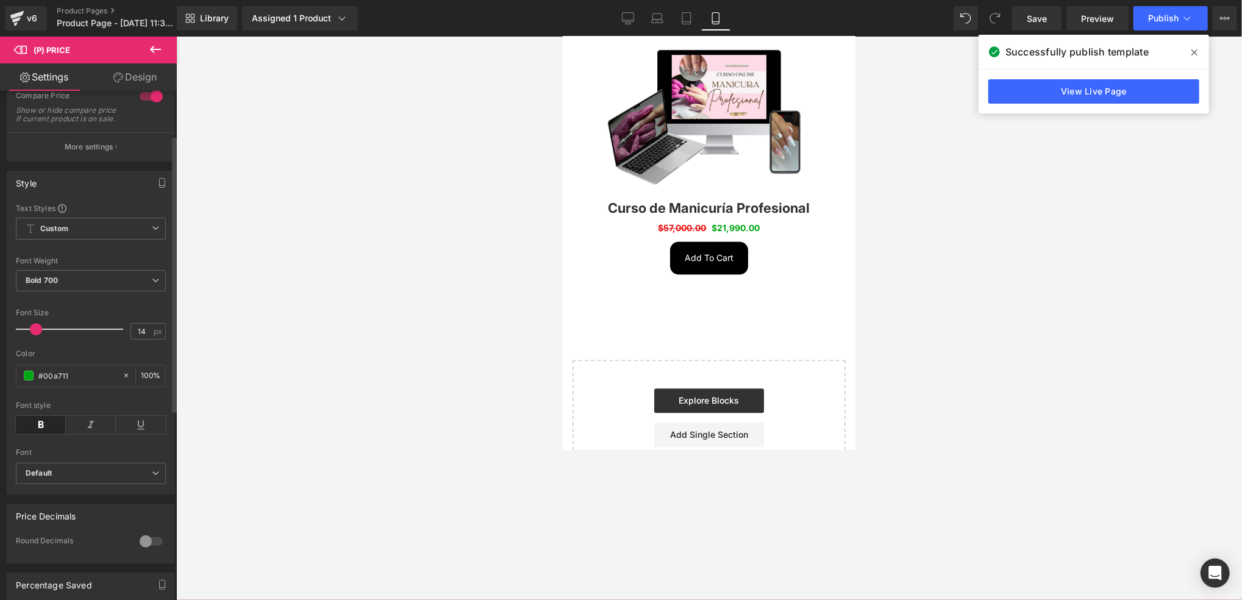
drag, startPoint x: 71, startPoint y: 379, endPoint x: 13, endPoint y: 379, distance: 57.9
click at [13, 379] on div "Text Styles Custom Custom Setup Global Style Custom Setup Global Style Thin 100…" at bounding box center [90, 348] width 167 height 291
click at [435, 364] on div at bounding box center [709, 319] width 1066 height 564
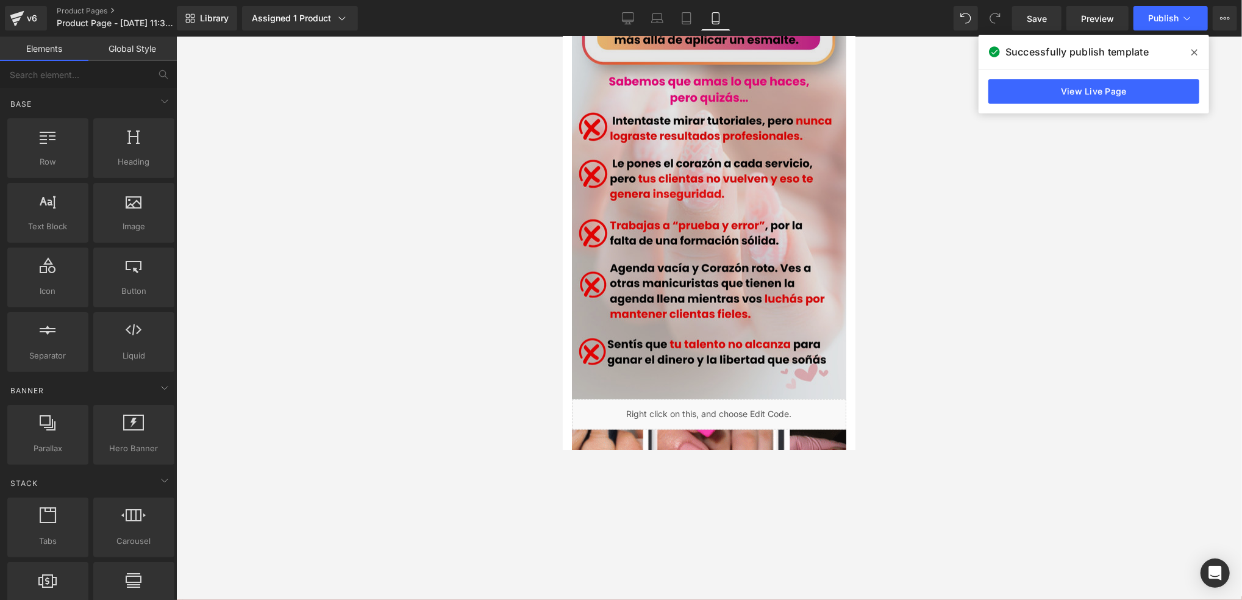
scroll to position [976, 0]
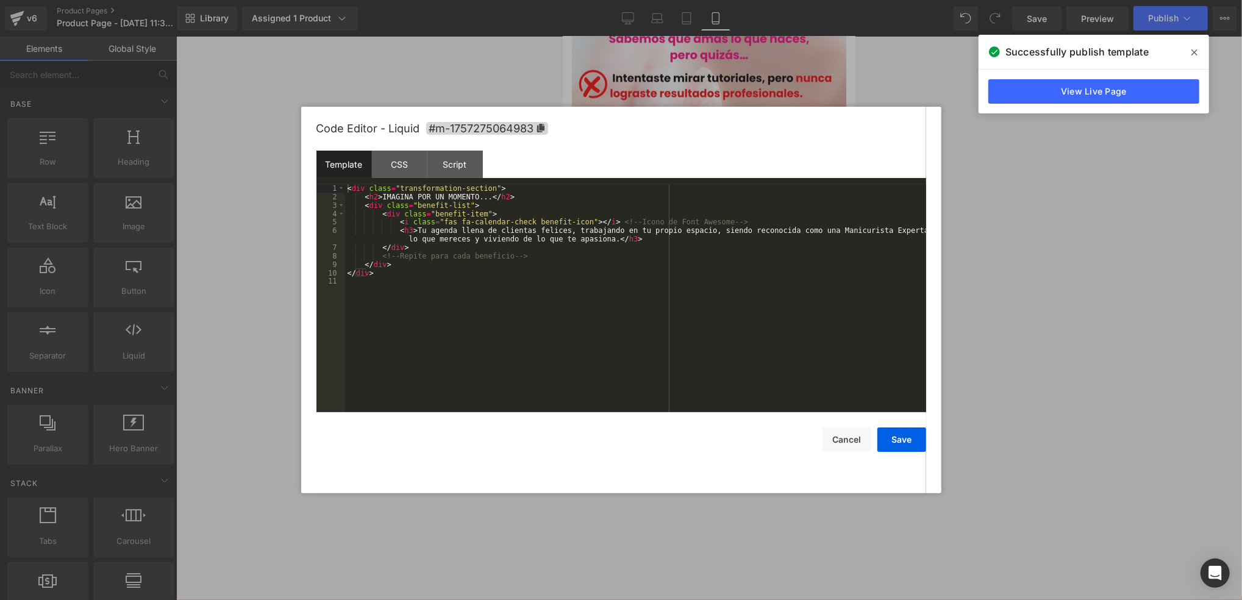
click at [719, 356] on div "Liquid" at bounding box center [708, 371] width 274 height 30
click at [388, 149] on div "Code Editor - Liquid #m-1757275064983" at bounding box center [622, 129] width 610 height 44
click at [395, 157] on div "CSS" at bounding box center [399, 164] width 55 height 27
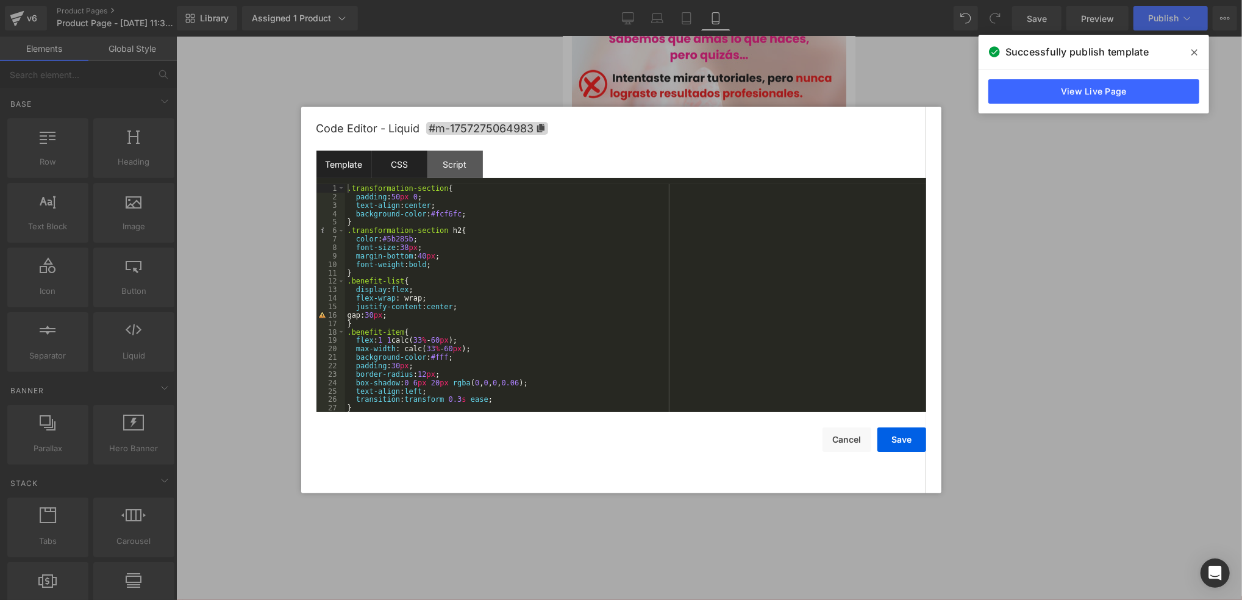
click at [362, 157] on div "Template" at bounding box center [344, 164] width 55 height 27
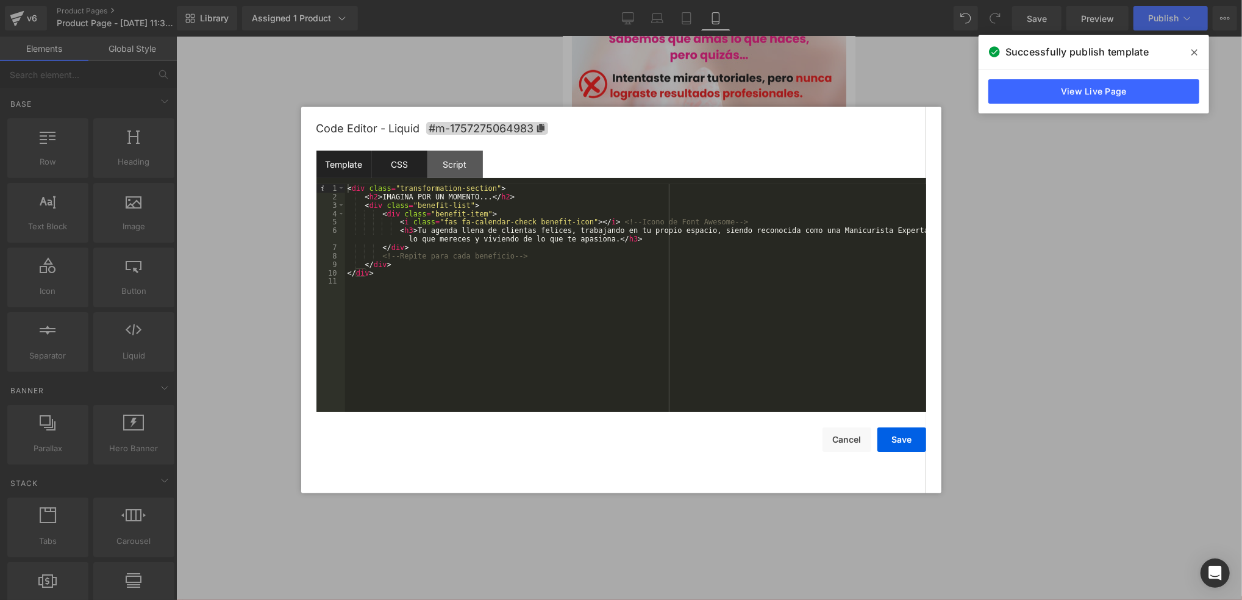
click at [404, 154] on div "CSS" at bounding box center [399, 164] width 55 height 27
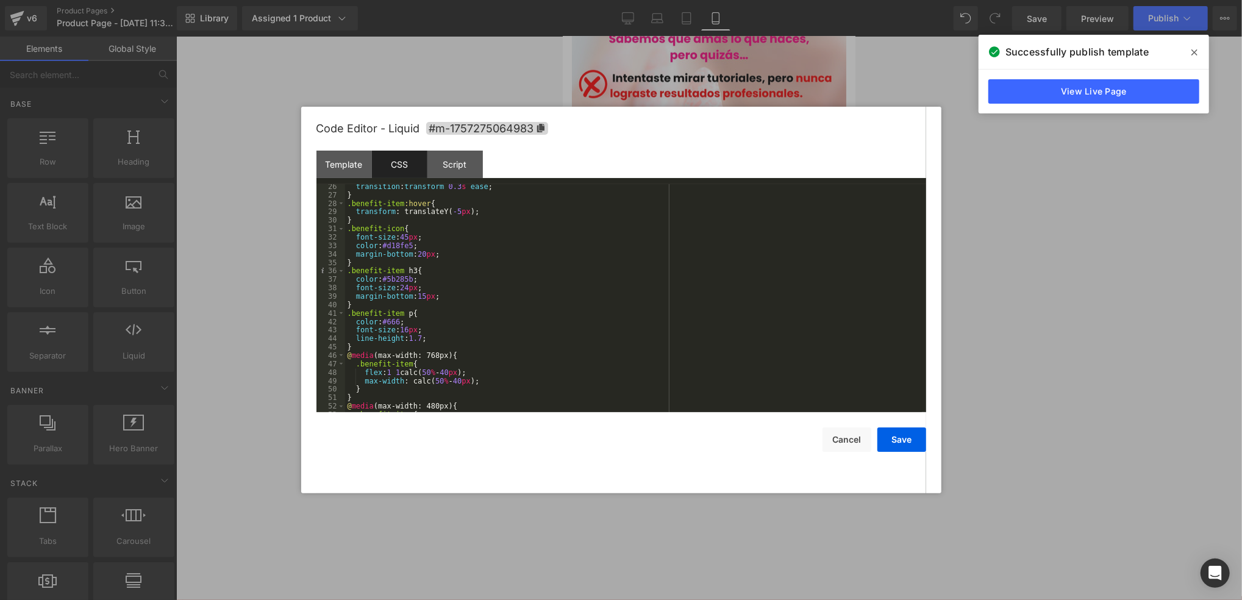
scroll to position [213, 0]
drag, startPoint x: 410, startPoint y: 275, endPoint x: 394, endPoint y: 279, distance: 16.9
click at [394, 279] on div "transition : transform 0.3 s ease ; } .benefit-item :hover { transform : transl…" at bounding box center [633, 304] width 577 height 245
click at [398, 283] on div "transition : transform 0.3 s ease ; } .benefit-item :hover { transform : transl…" at bounding box center [633, 304] width 577 height 245
drag, startPoint x: 410, startPoint y: 282, endPoint x: 376, endPoint y: 281, distance: 33.6
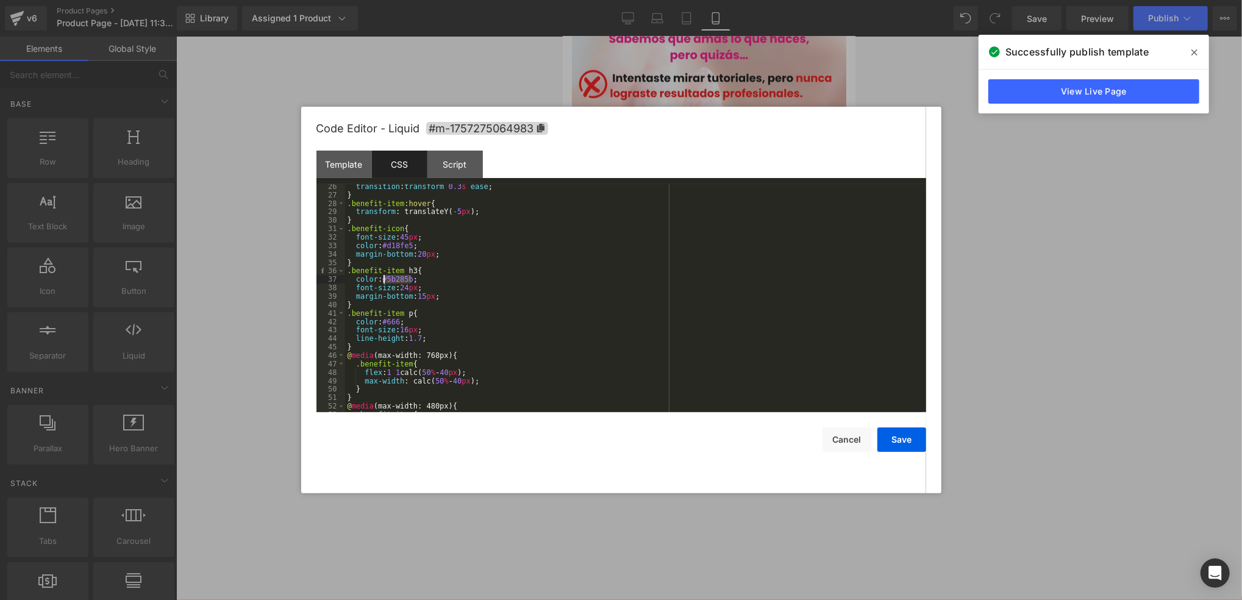
click at [381, 282] on div "transition : transform 0.3 s ease ; } .benefit-item :hover { transform : transl…" at bounding box center [633, 304] width 577 height 245
click at [904, 432] on button "Save" at bounding box center [902, 440] width 49 height 24
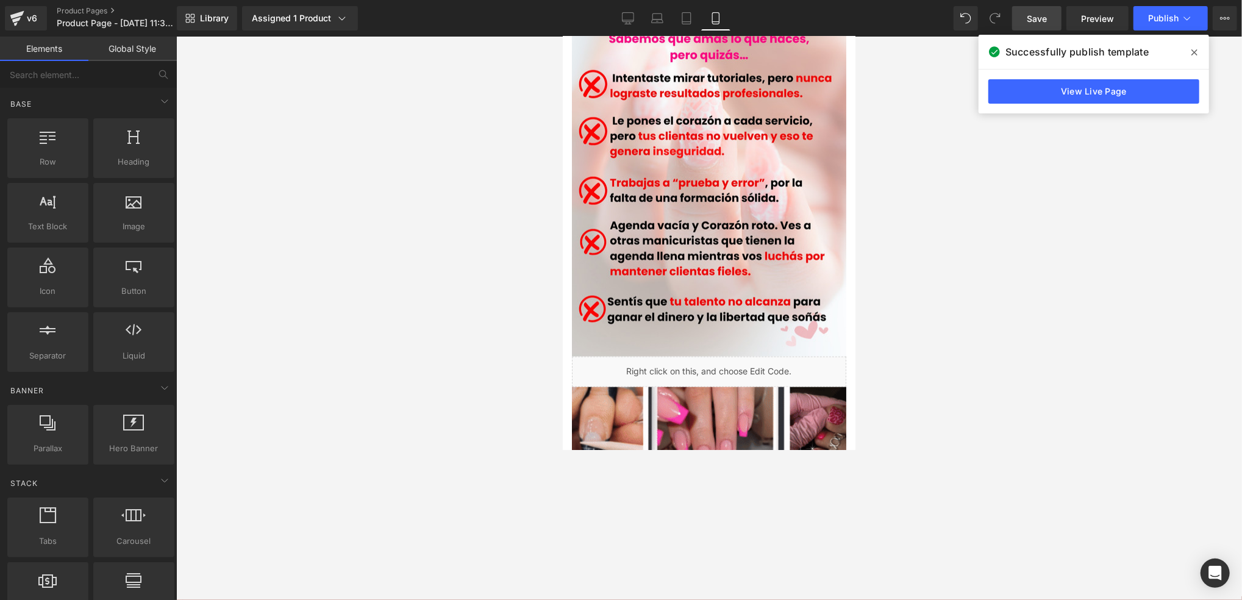
click at [1017, 13] on link "Save" at bounding box center [1036, 18] width 49 height 24
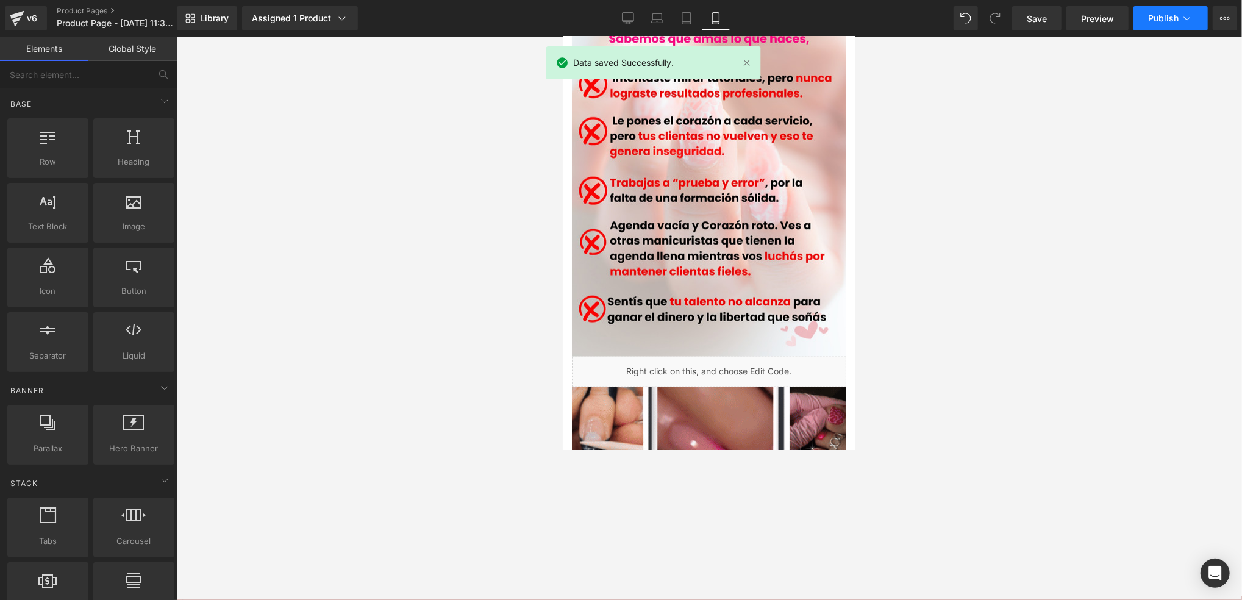
click at [1146, 21] on button "Publish" at bounding box center [1171, 18] width 74 height 24
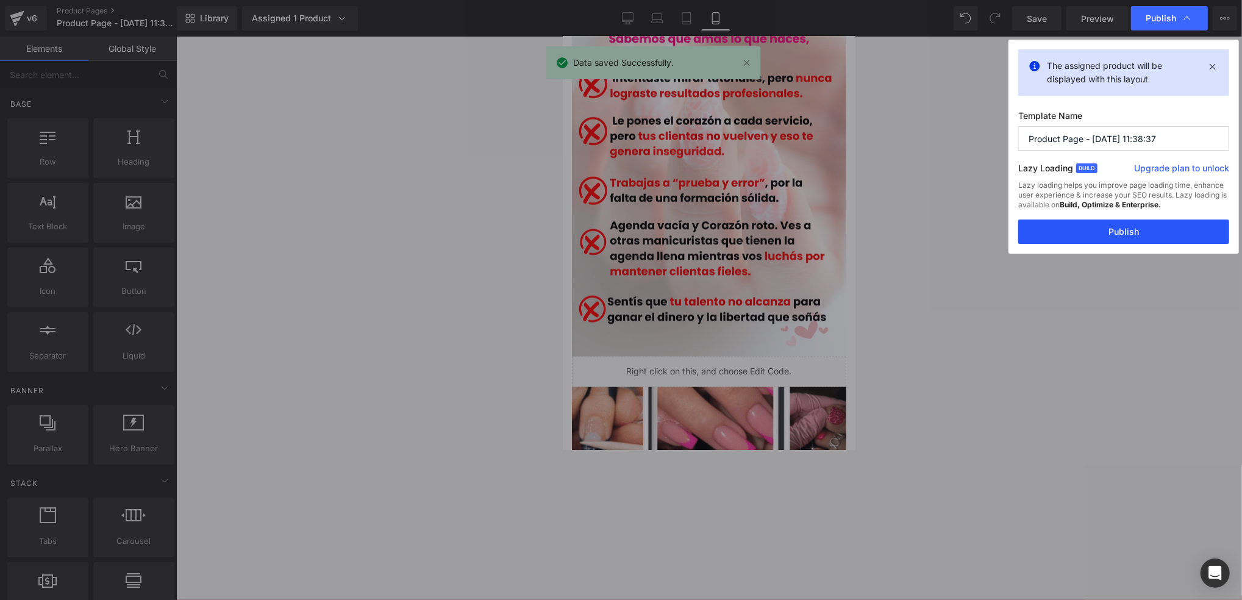
click at [1148, 227] on button "Publish" at bounding box center [1123, 232] width 211 height 24
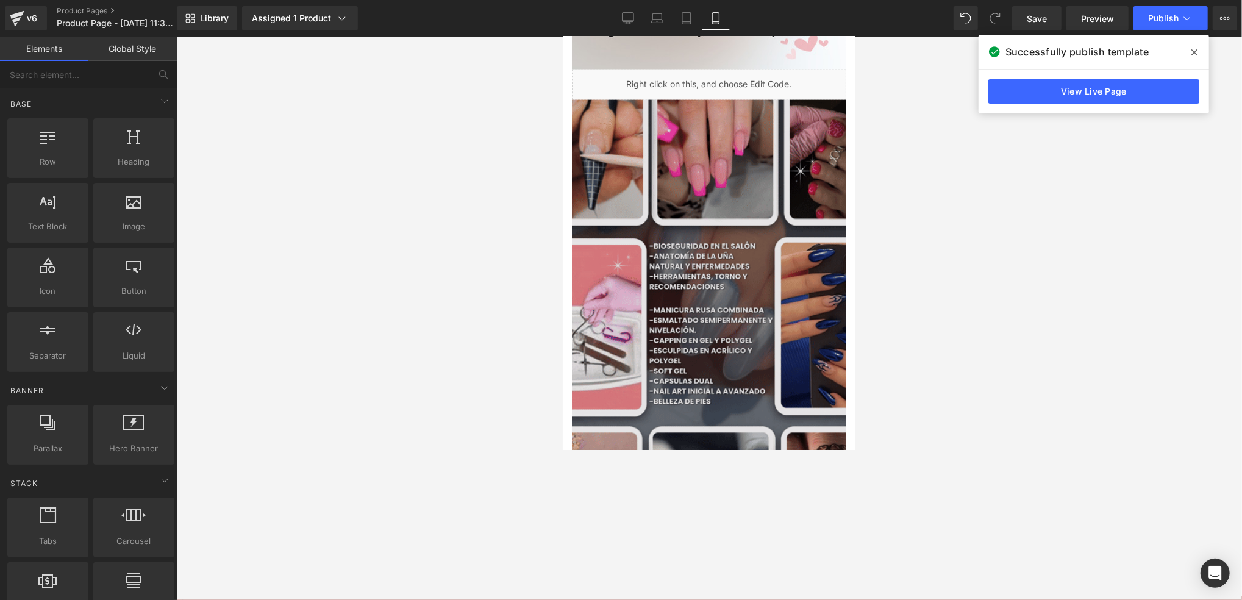
scroll to position [1301, 0]
